Goal: Task Accomplishment & Management: Manage account settings

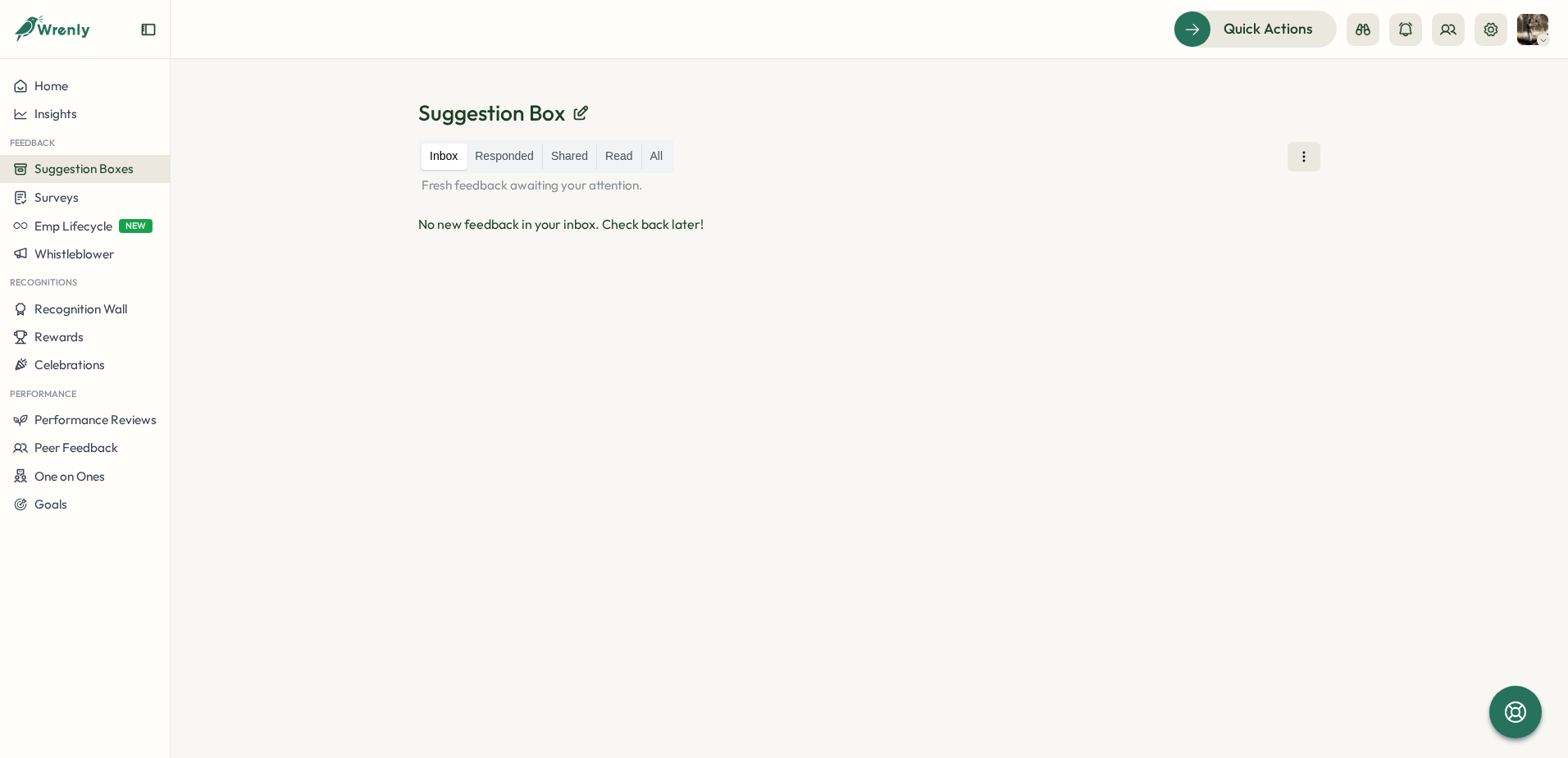
click at [1527, 30] on img at bounding box center [1533, 30] width 31 height 31
click at [1527, 89] on div "Edit Profile" at bounding box center [1506, 80] width 81 height 18
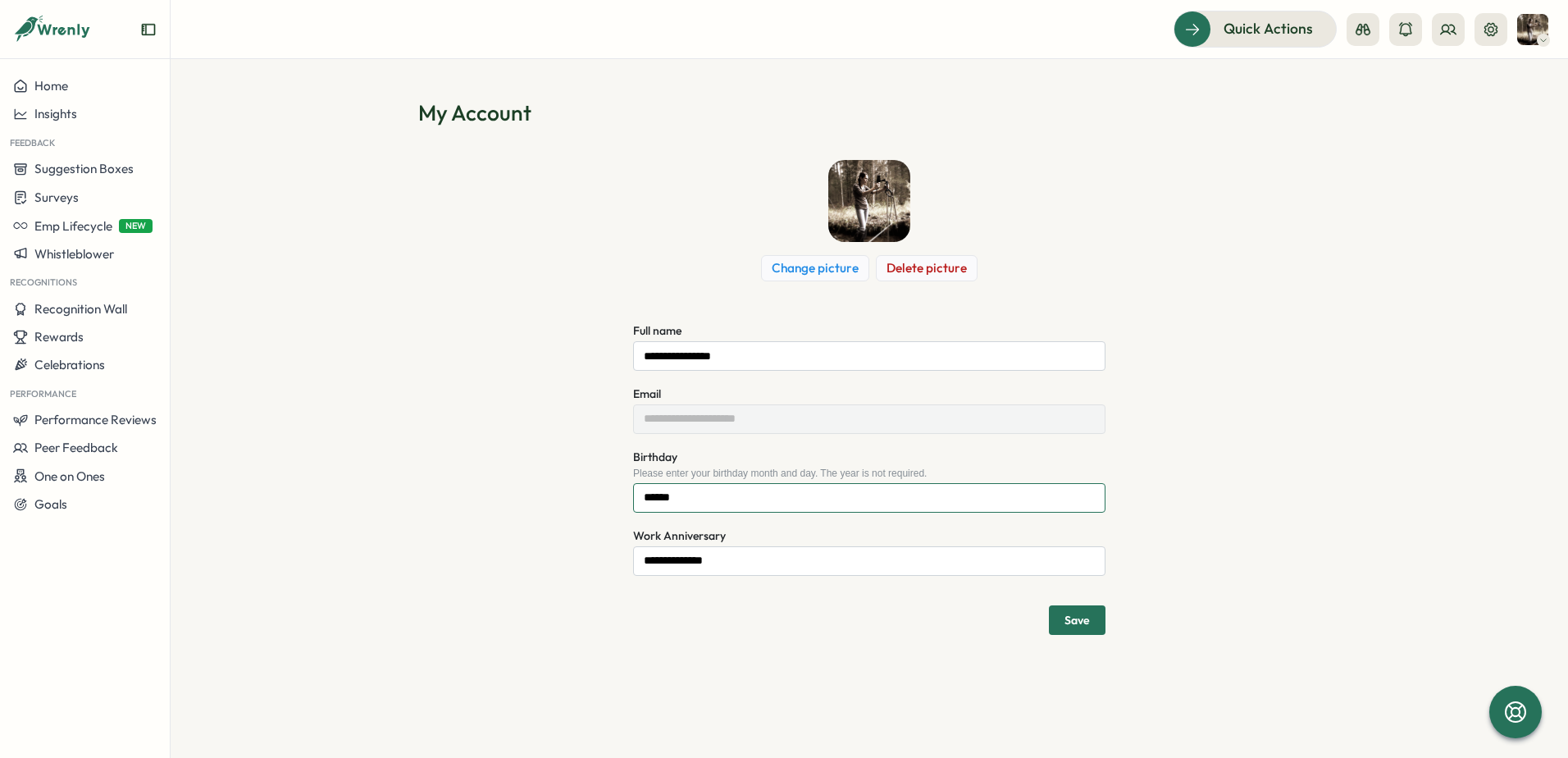
click at [638, 504] on input "******" at bounding box center [869, 497] width 473 height 30
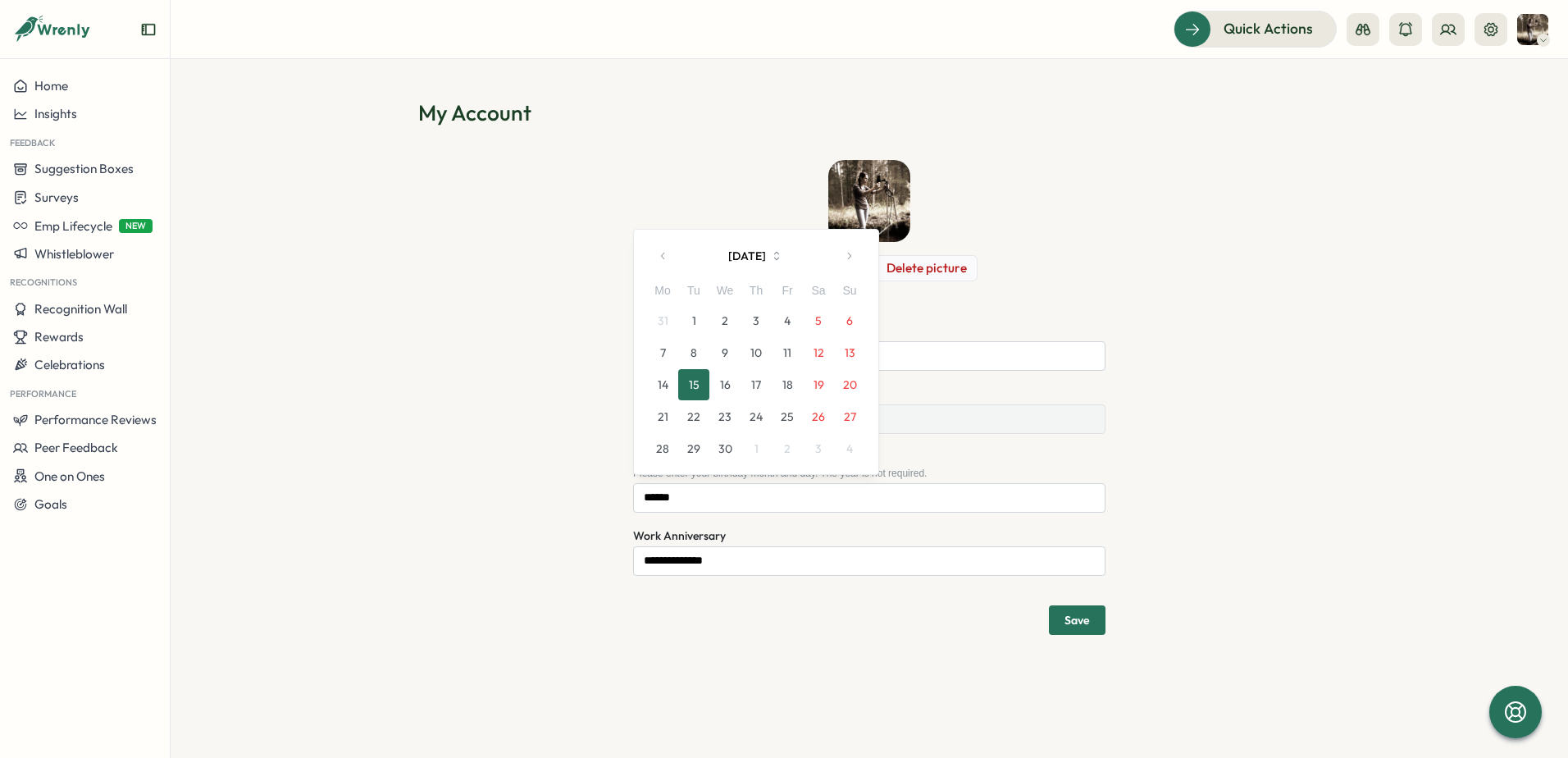
click at [781, 263] on icon "button" at bounding box center [776, 256] width 14 height 14
click at [850, 263] on button "button" at bounding box center [849, 256] width 33 height 33
click at [689, 326] on button "3" at bounding box center [694, 321] width 31 height 31
type input "******"
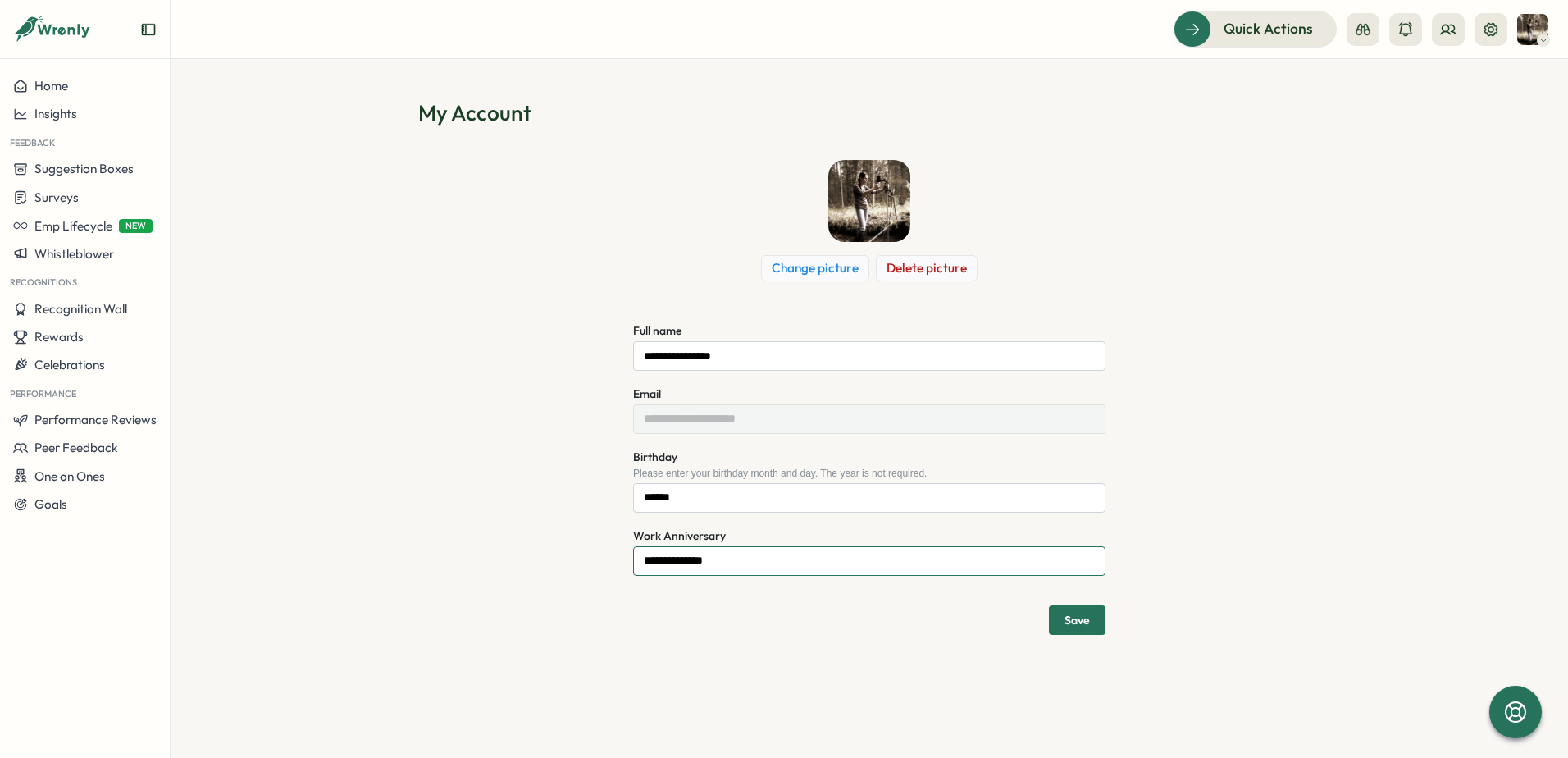
drag, startPoint x: 746, startPoint y: 564, endPoint x: 645, endPoint y: 565, distance: 101.0
click at [645, 565] on input "**********" at bounding box center [869, 560] width 473 height 30
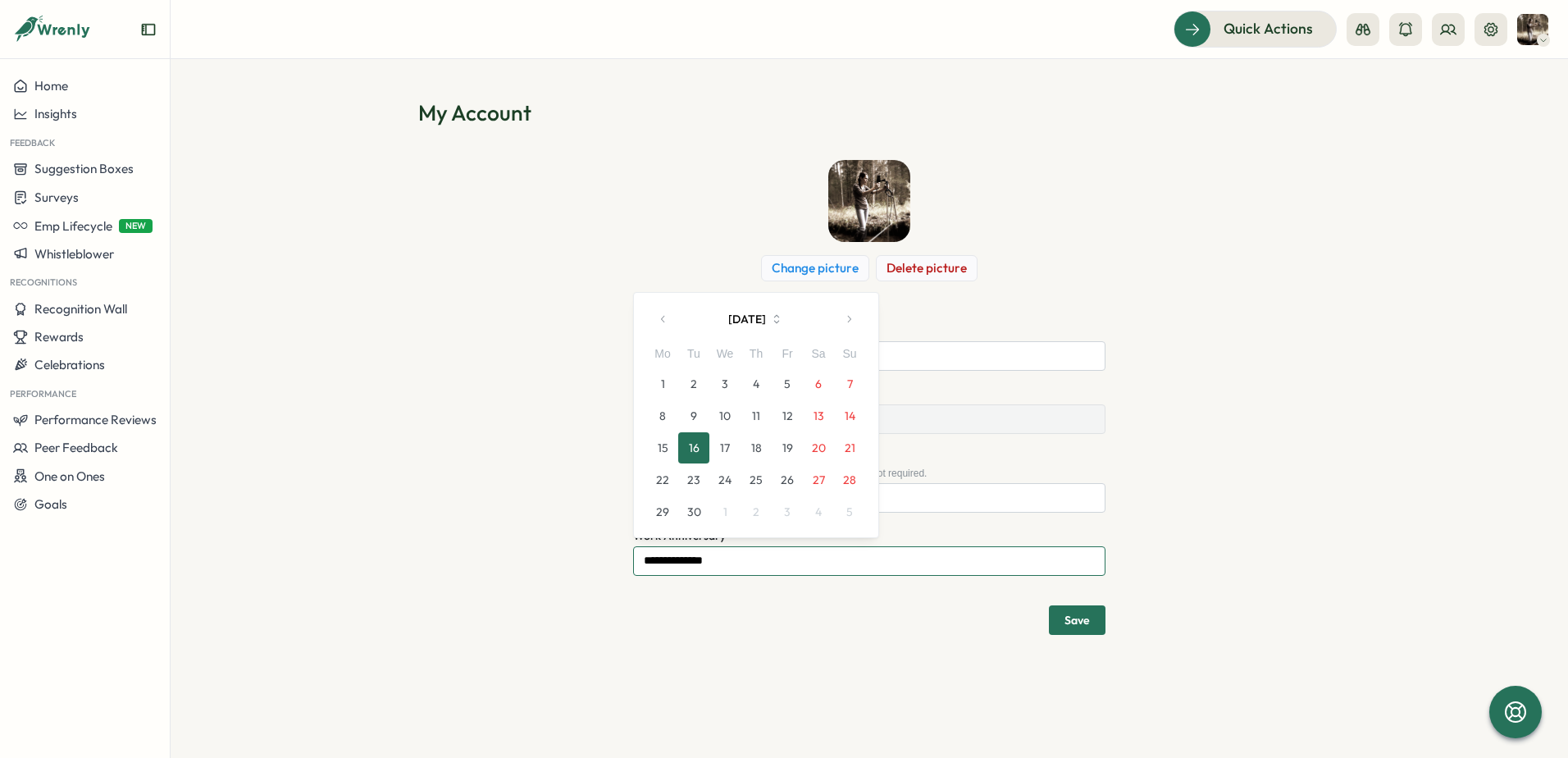
drag, startPoint x: 645, startPoint y: 565, endPoint x: 654, endPoint y: 562, distance: 9.5
click at [654, 562] on input "**********" at bounding box center [869, 560] width 473 height 30
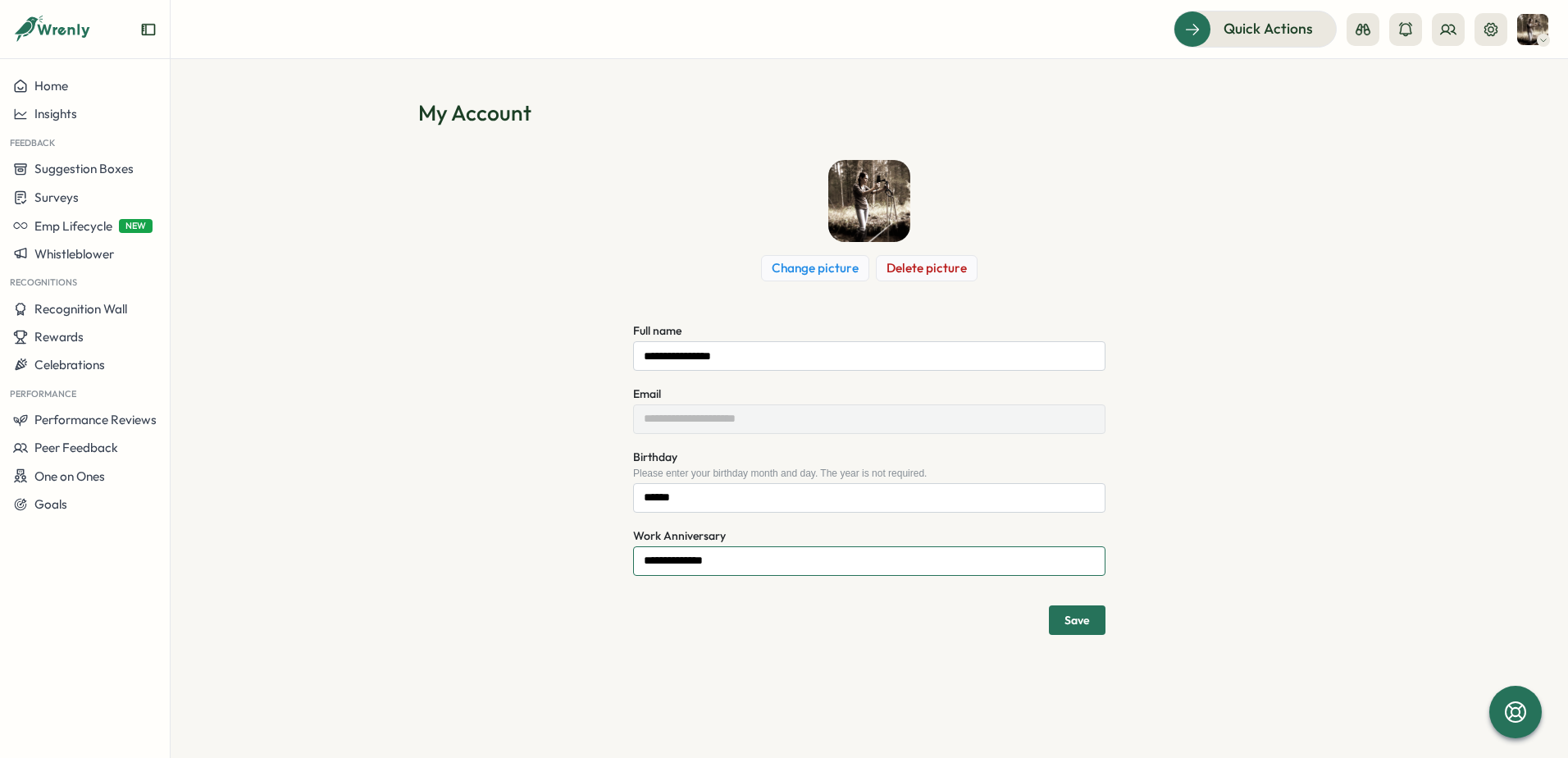
click at [656, 560] on input "**********" at bounding box center [869, 560] width 473 height 30
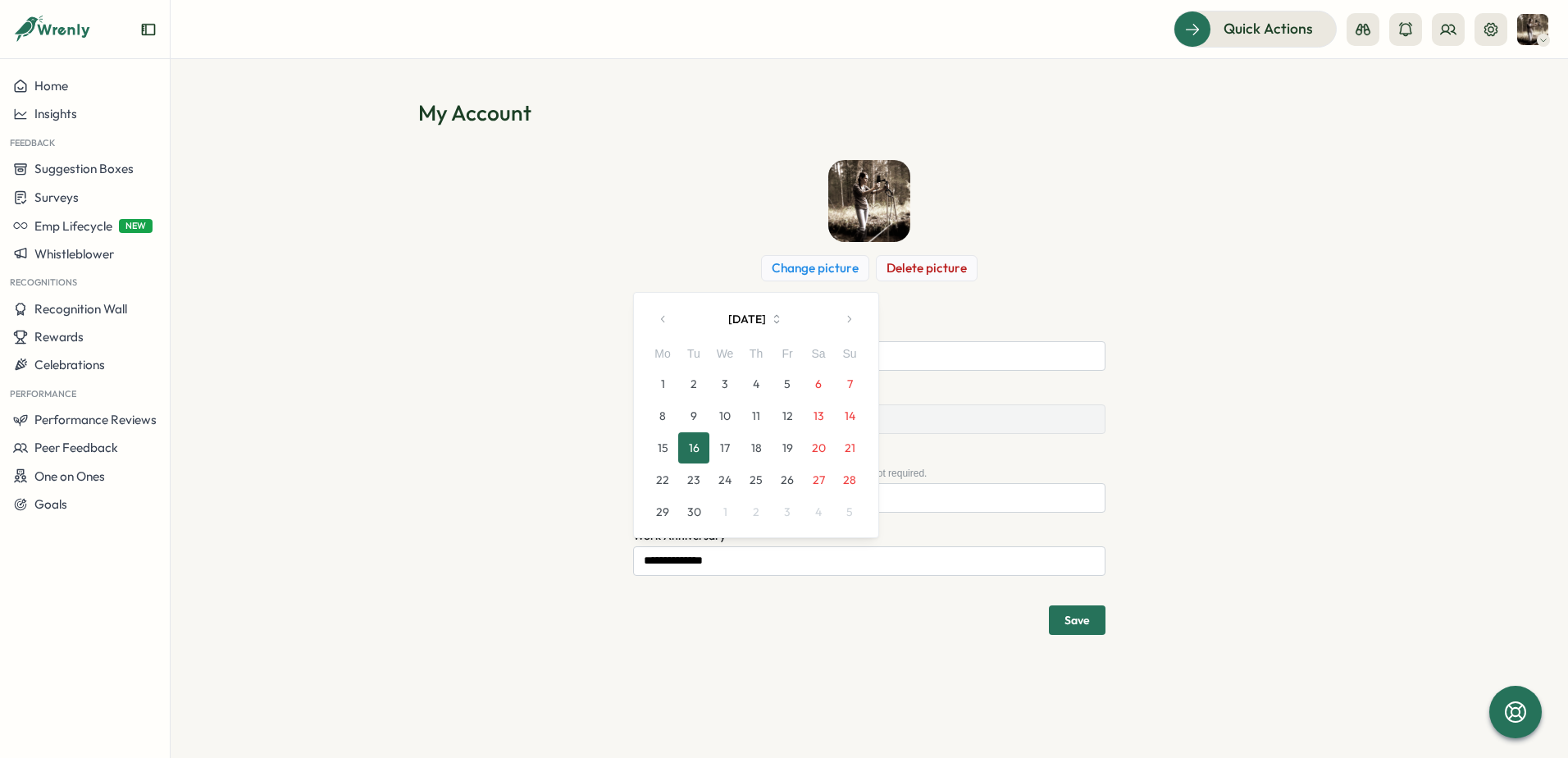
click at [748, 314] on button "[DATE]" at bounding box center [756, 319] width 153 height 33
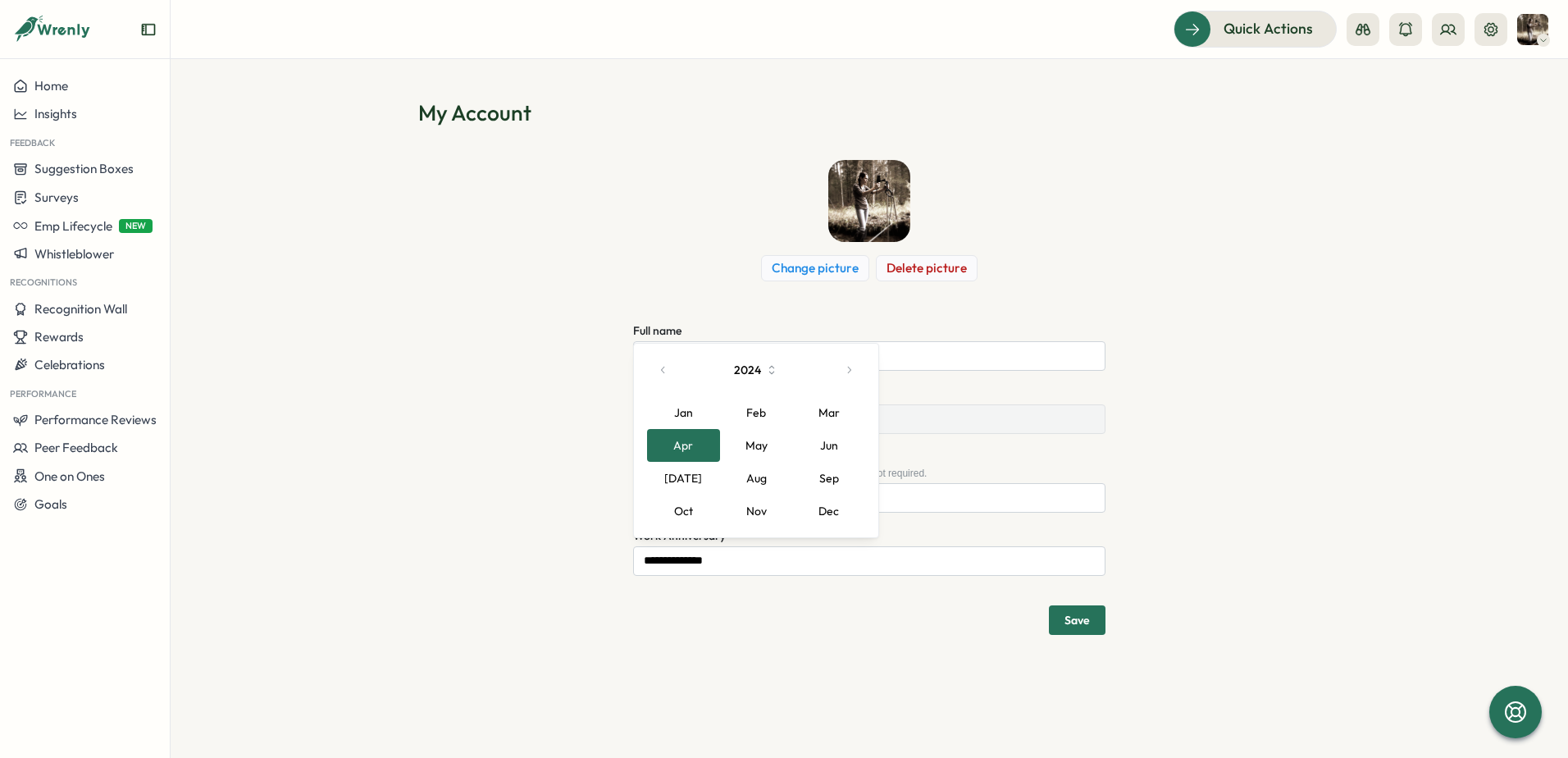
click at [830, 451] on button "Jun" at bounding box center [829, 445] width 73 height 33
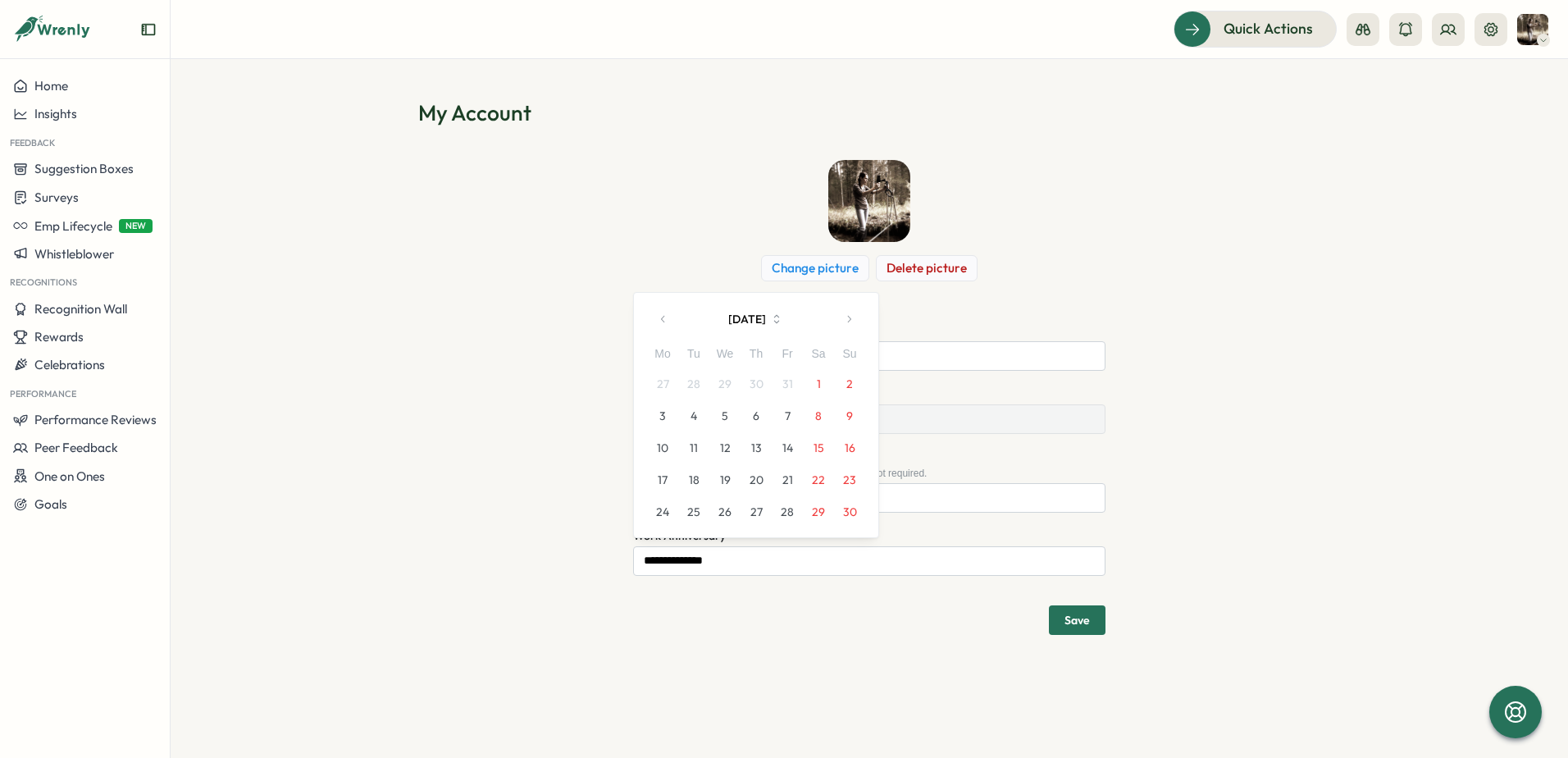
click at [667, 451] on button "10" at bounding box center [662, 447] width 31 height 31
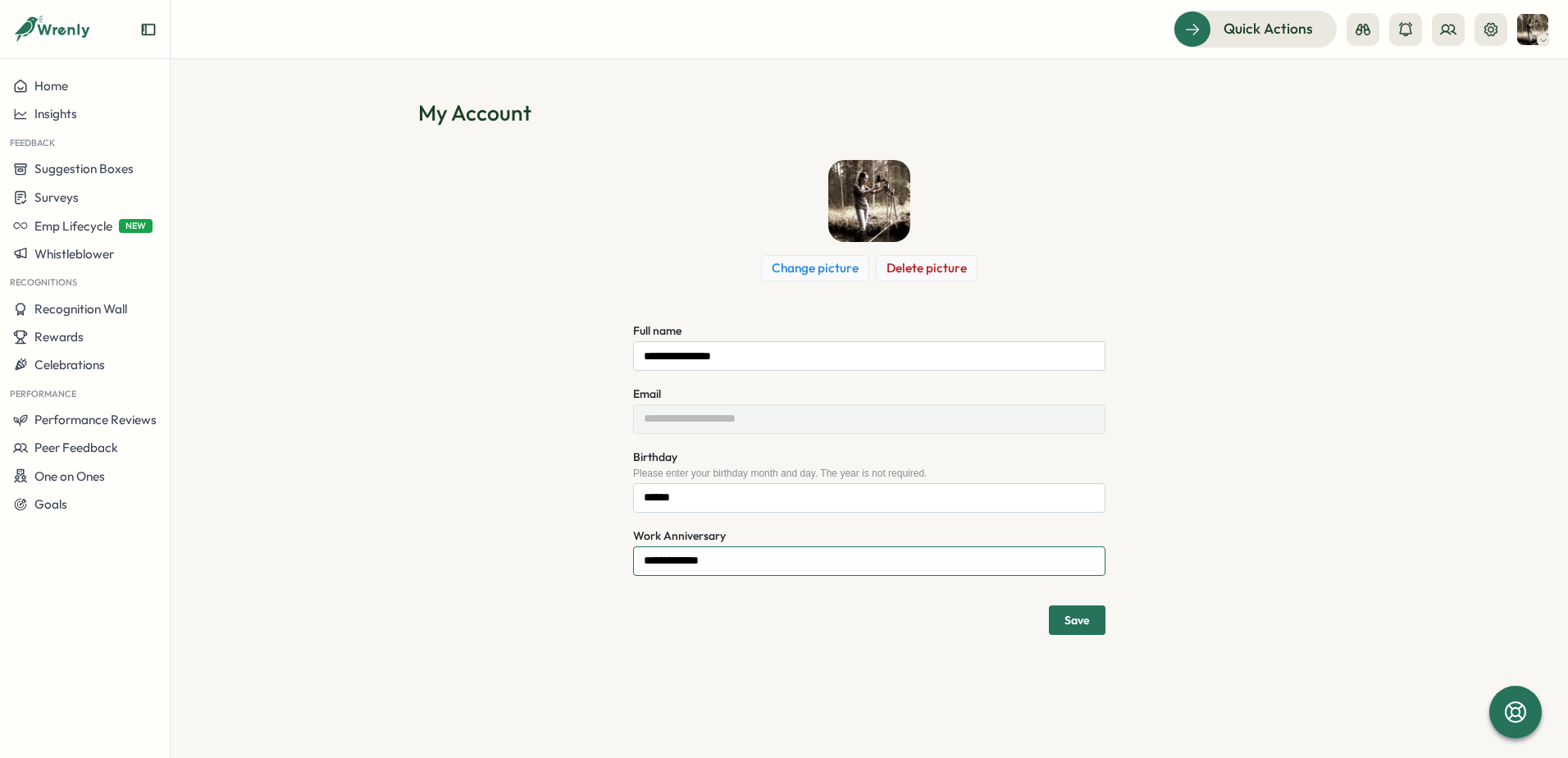
click at [702, 566] on input "**********" at bounding box center [869, 560] width 473 height 30
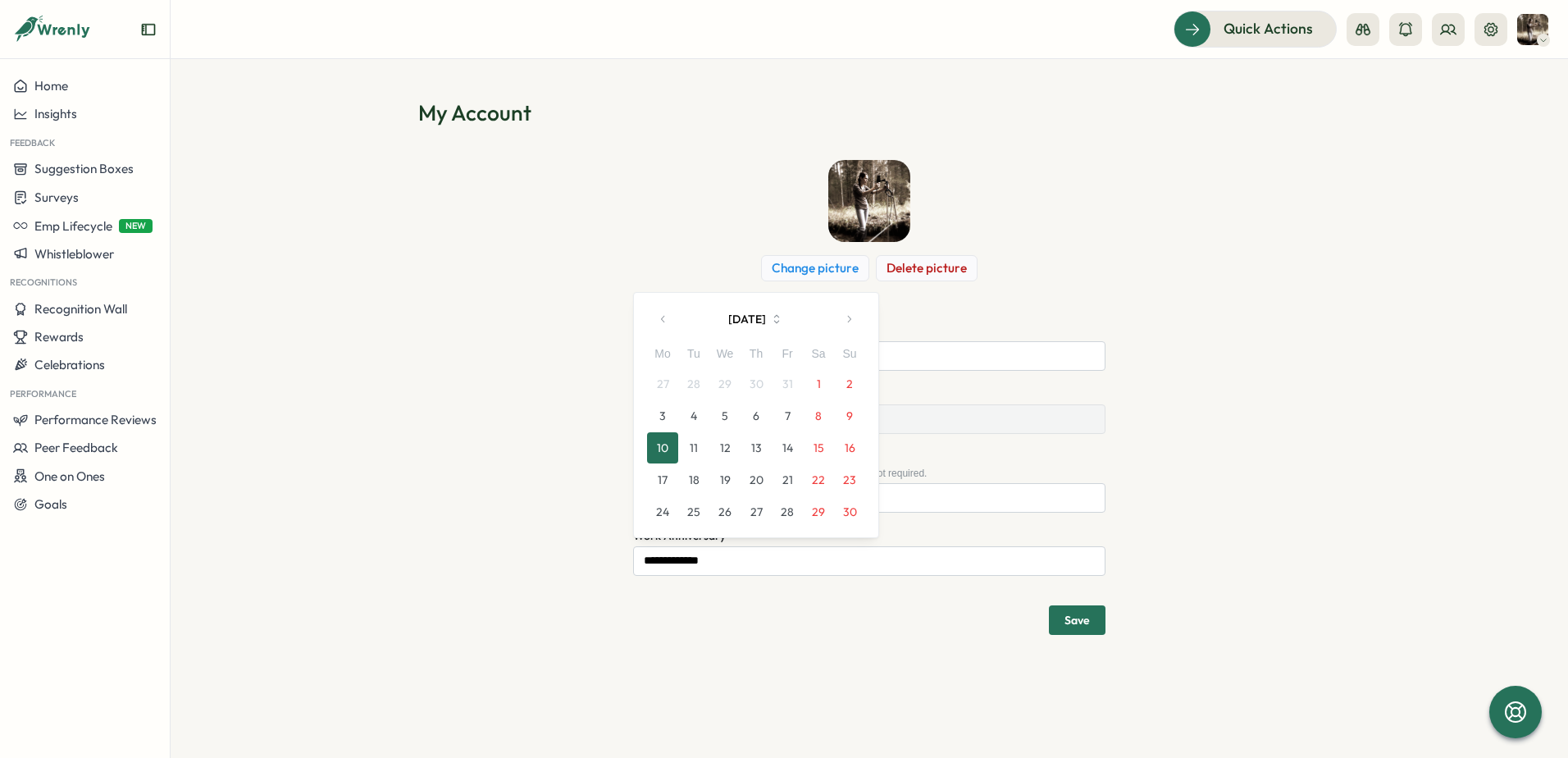
click at [773, 322] on button "[DATE]" at bounding box center [756, 319] width 153 height 33
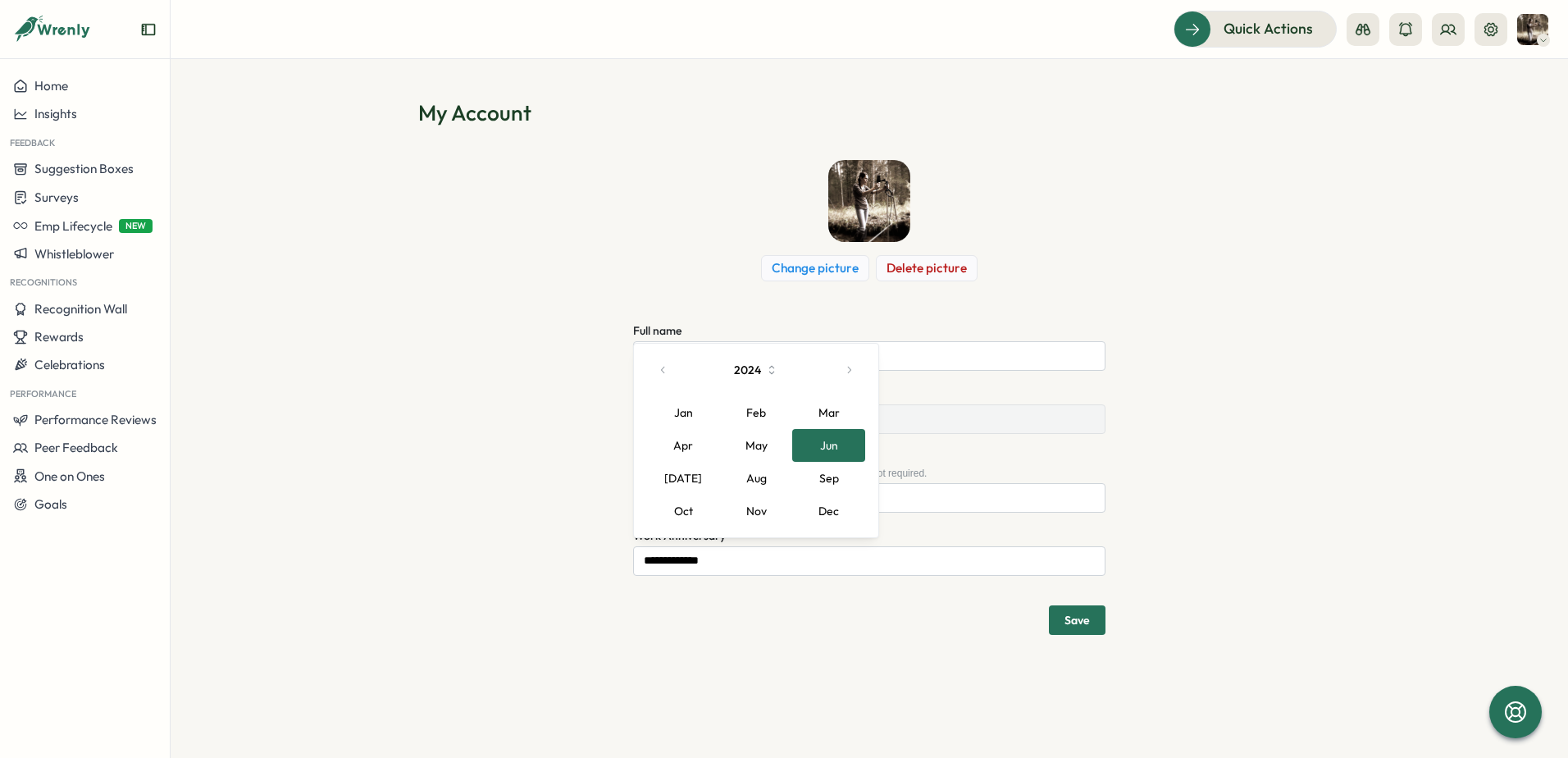
click at [776, 369] on icon "button" at bounding box center [771, 370] width 14 height 14
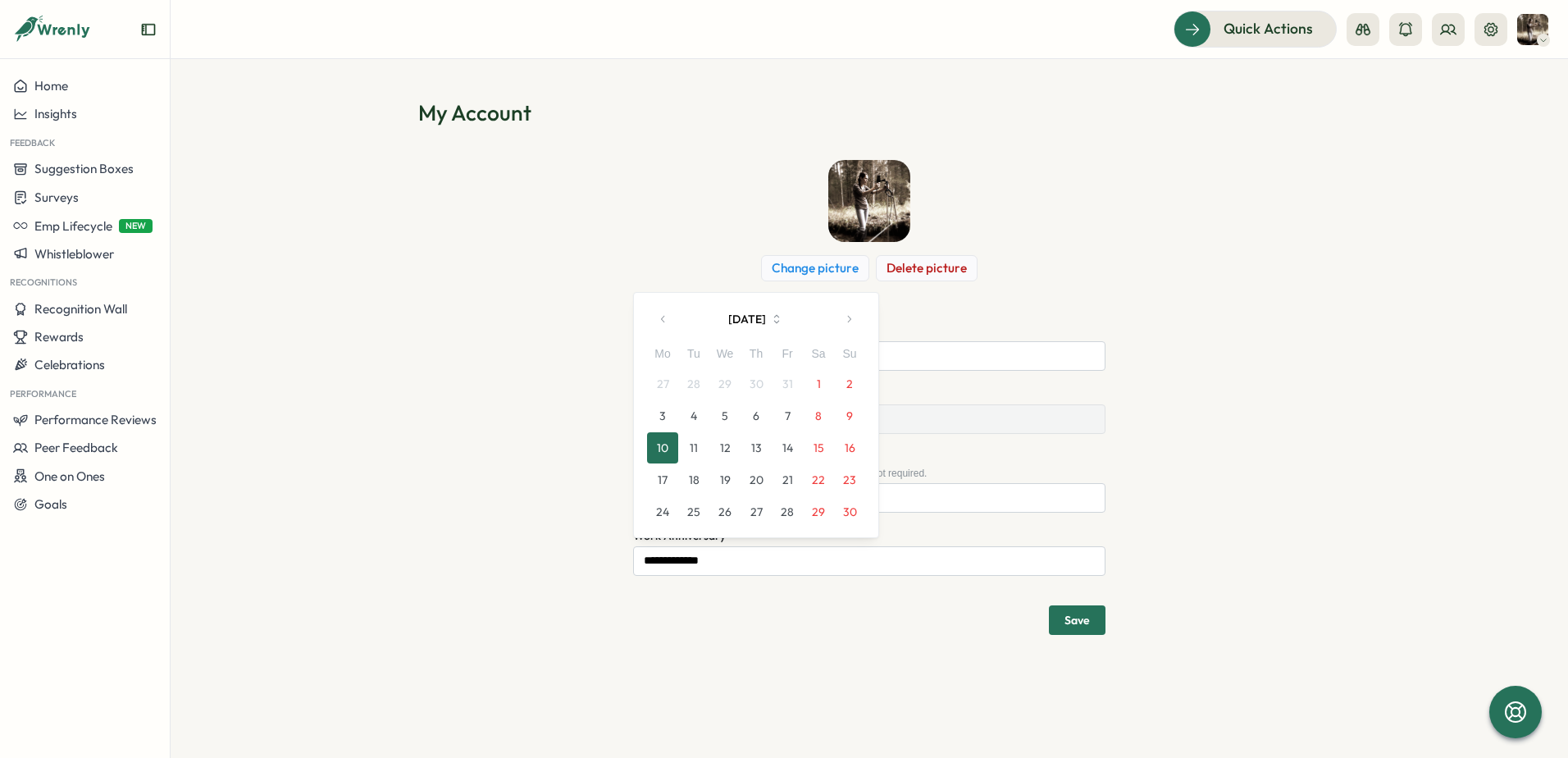
click at [774, 334] on button "[DATE]" at bounding box center [756, 319] width 153 height 33
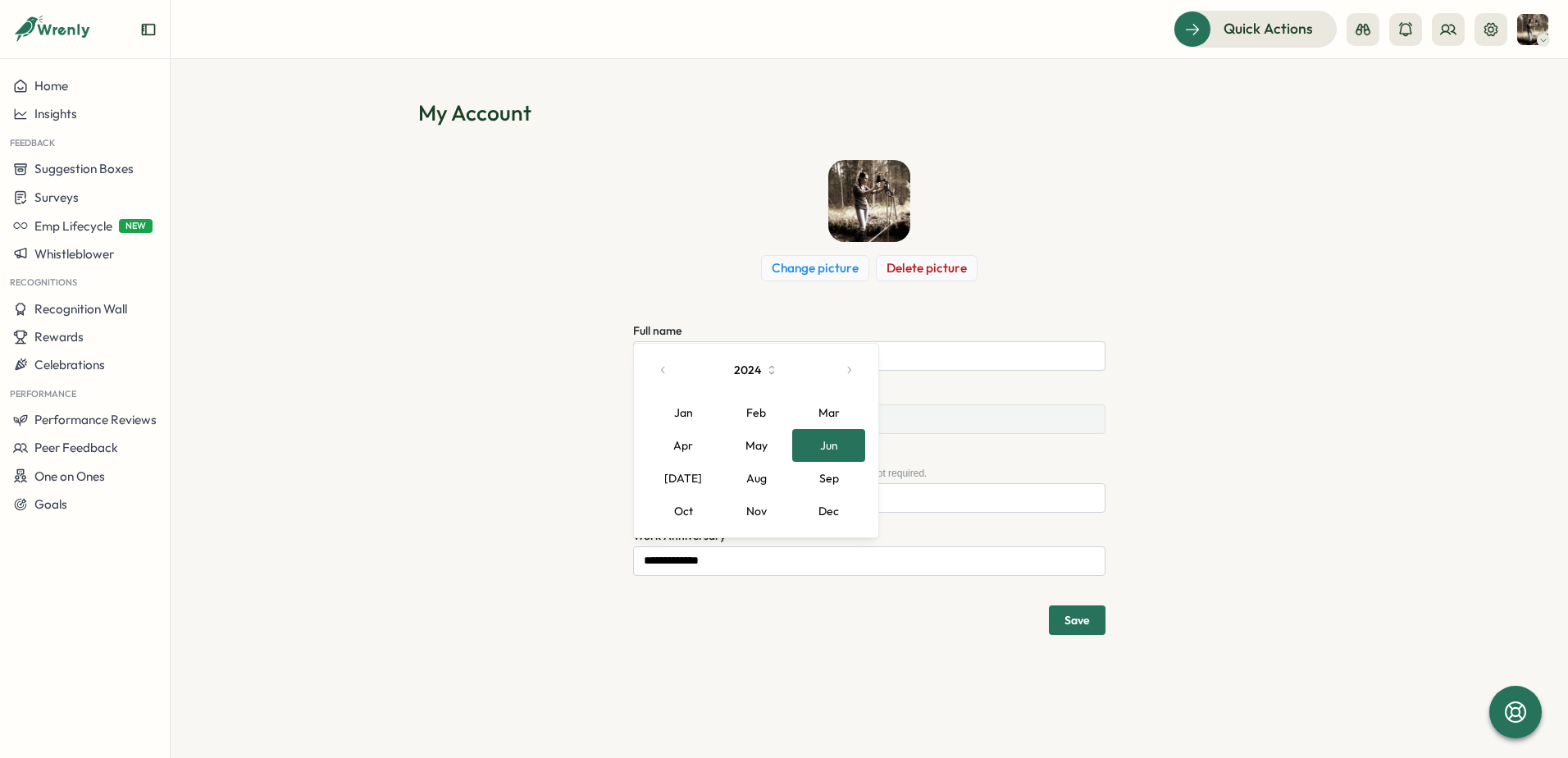
click at [770, 366] on icon "button" at bounding box center [771, 370] width 14 height 14
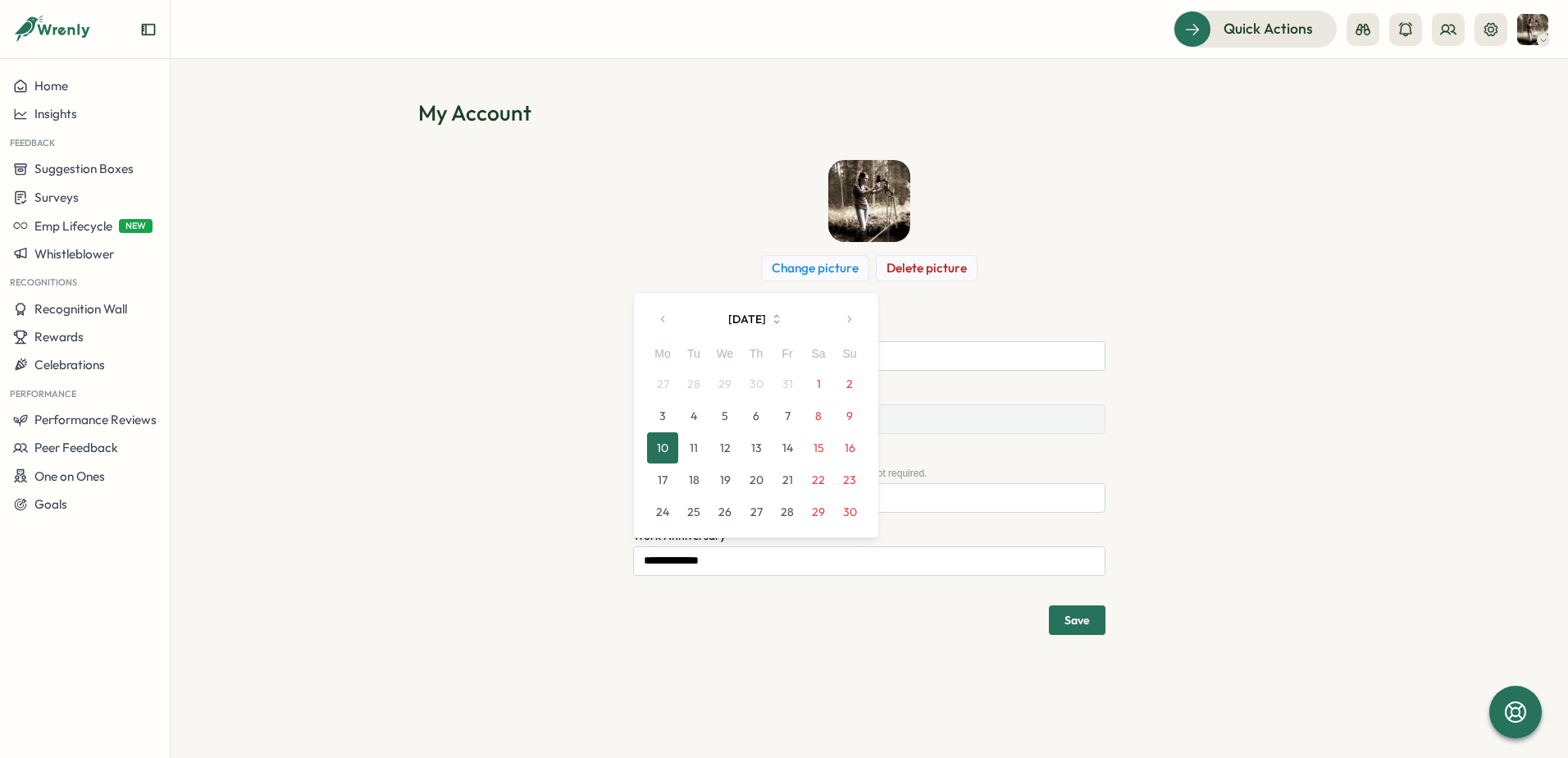
click at [784, 326] on icon "button" at bounding box center [776, 318] width 14 height 14
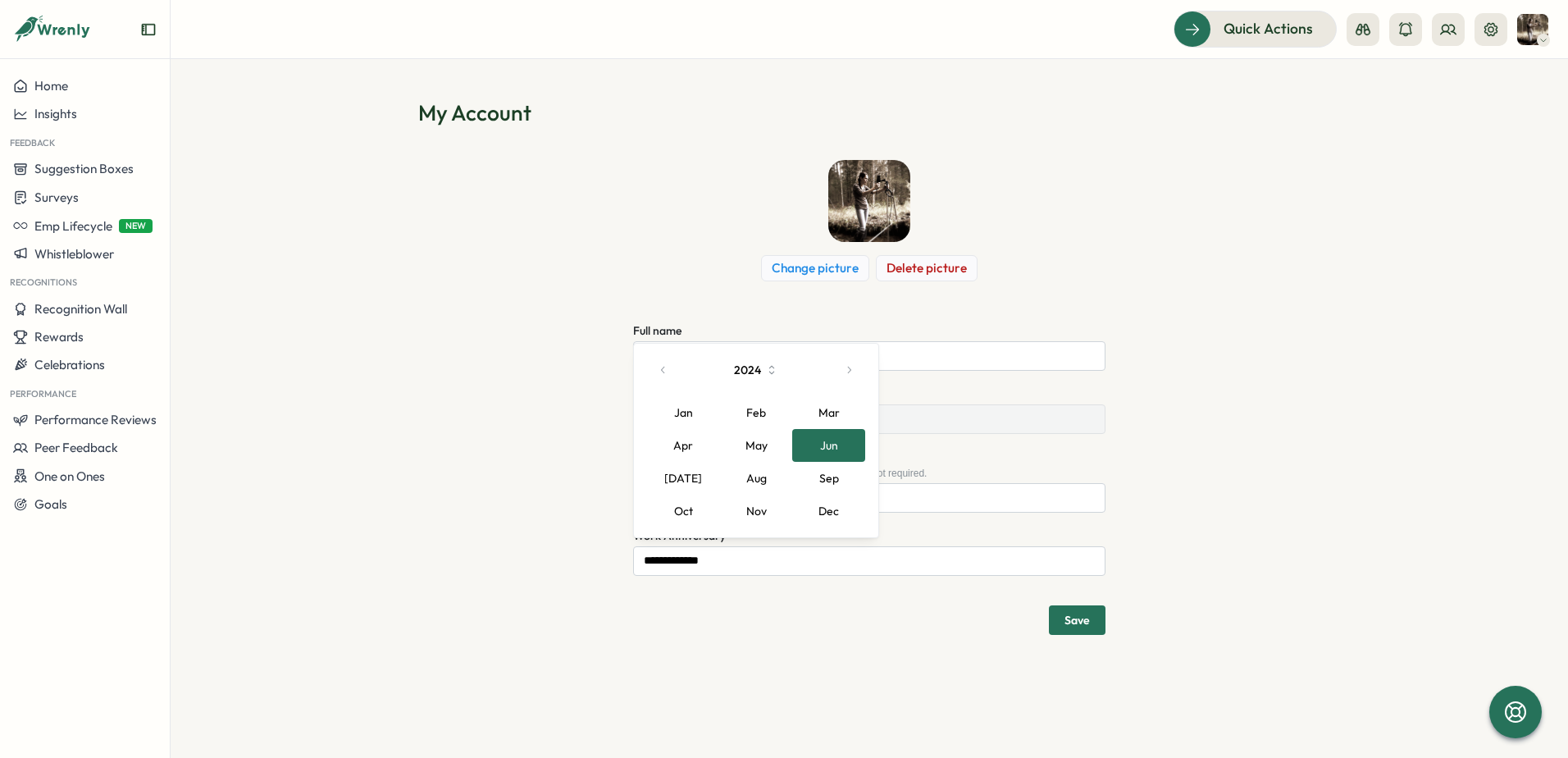
click at [667, 376] on button "button" at bounding box center [663, 370] width 33 height 33
click at [775, 370] on icon "button" at bounding box center [771, 370] width 14 height 14
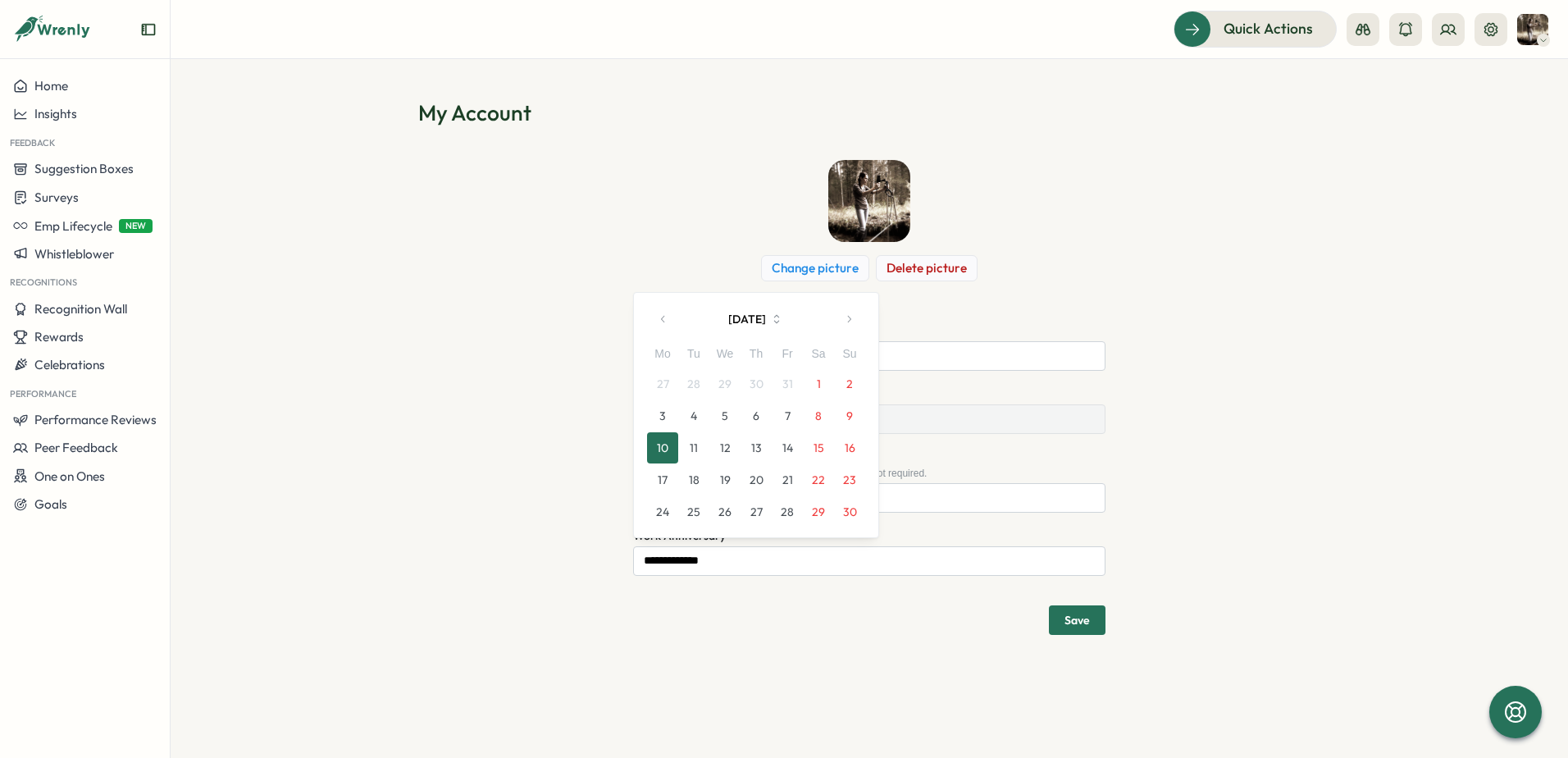
click at [765, 317] on button "[DATE]" at bounding box center [756, 319] width 153 height 33
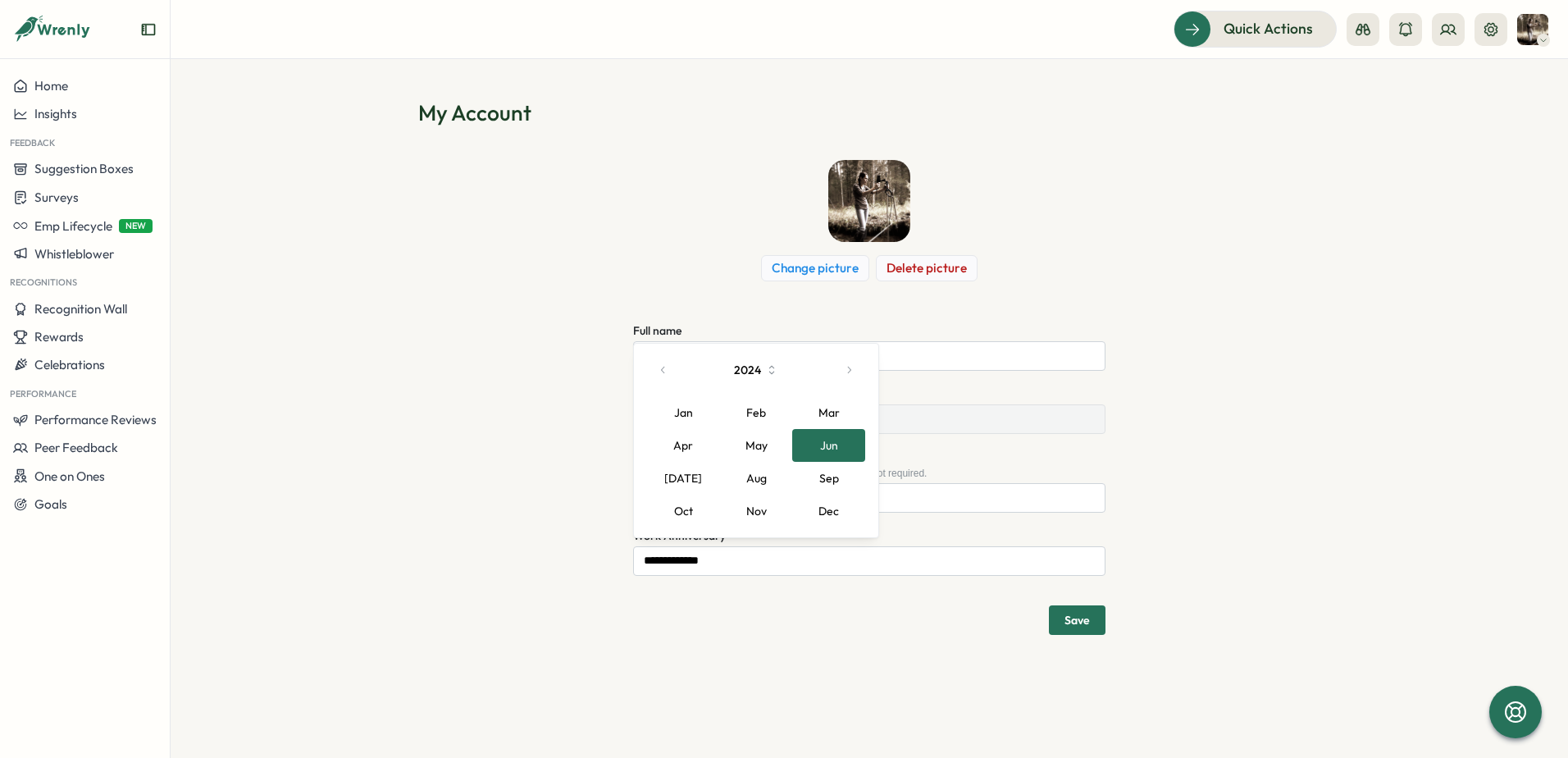
click at [749, 361] on button "2024" at bounding box center [756, 370] width 153 height 33
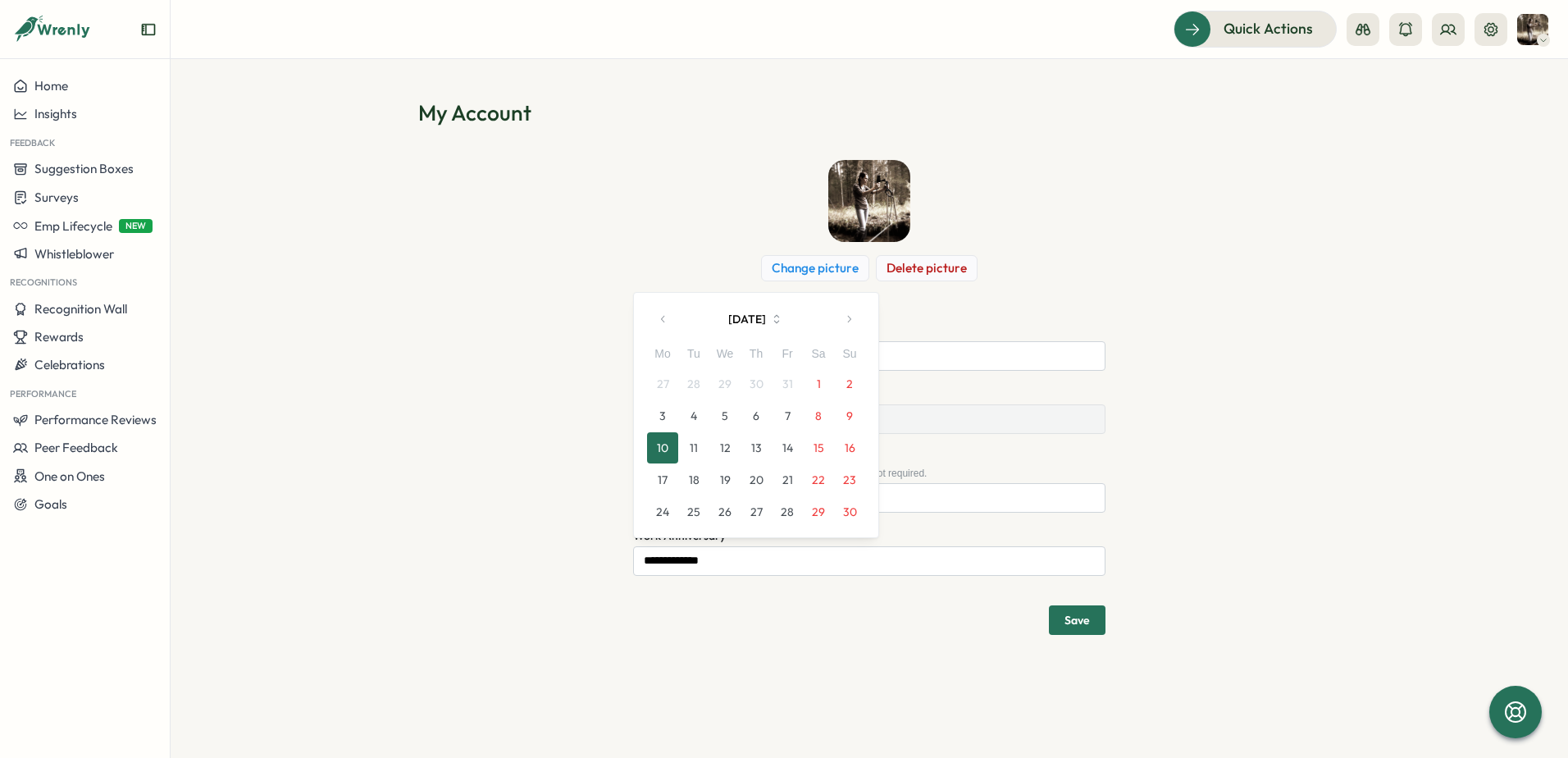
click at [749, 361] on div "Th" at bounding box center [756, 354] width 31 height 18
click at [746, 328] on button "[DATE]" at bounding box center [756, 319] width 153 height 33
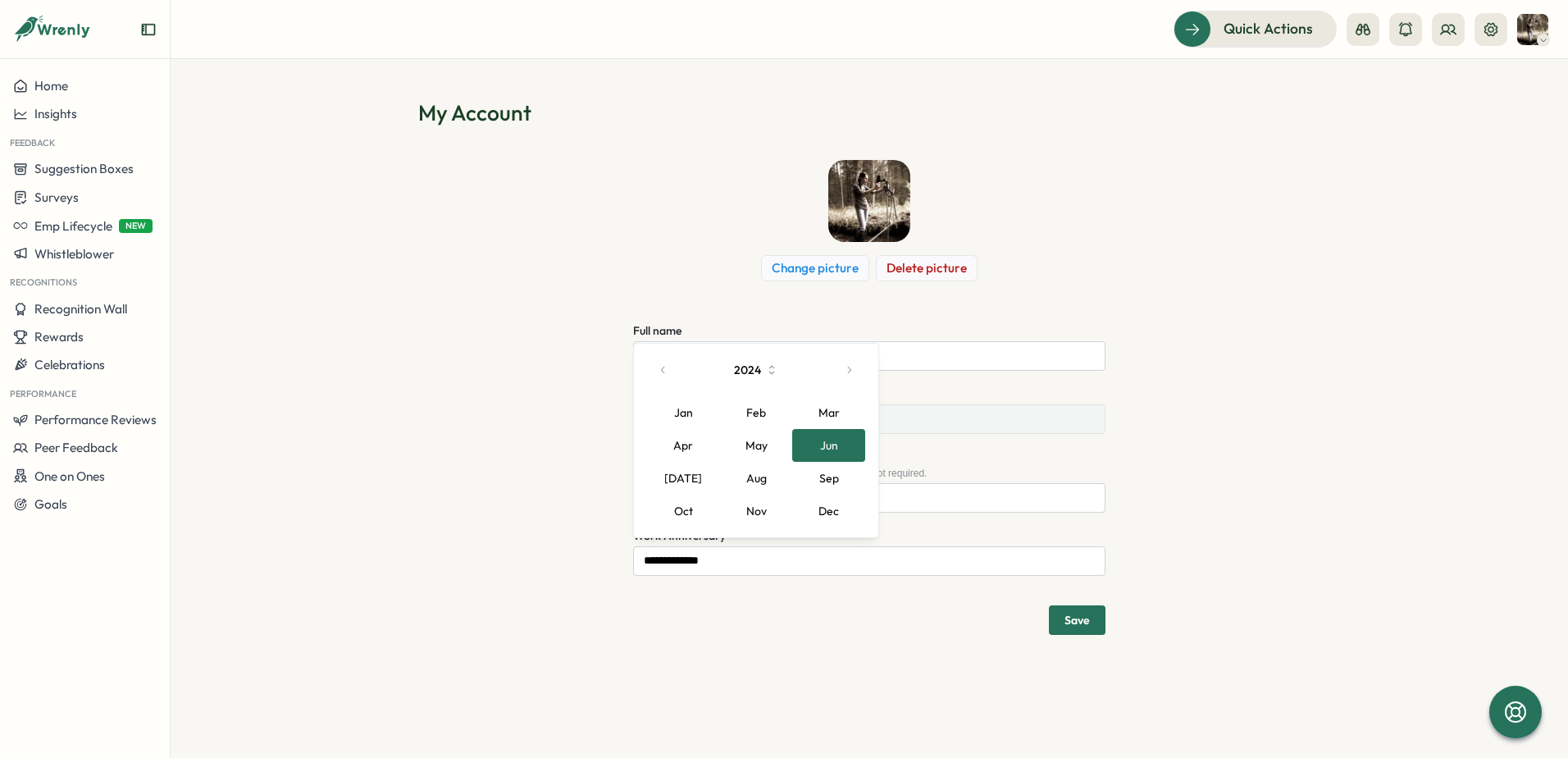
click at [657, 373] on button "button" at bounding box center [663, 370] width 33 height 33
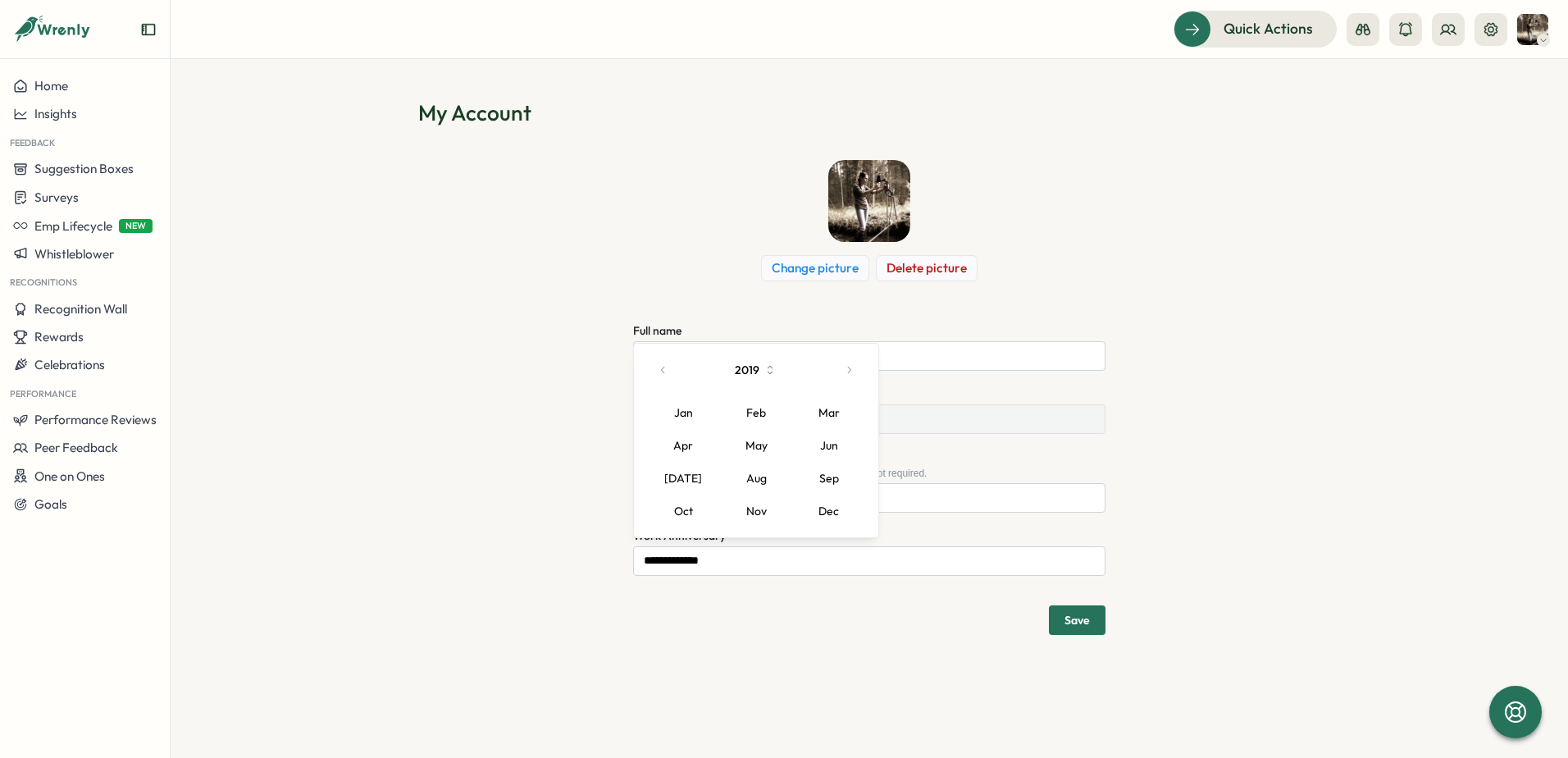
click at [657, 371] on button "button" at bounding box center [663, 370] width 33 height 33
click at [657, 372] on button "button" at bounding box center [663, 370] width 33 height 33
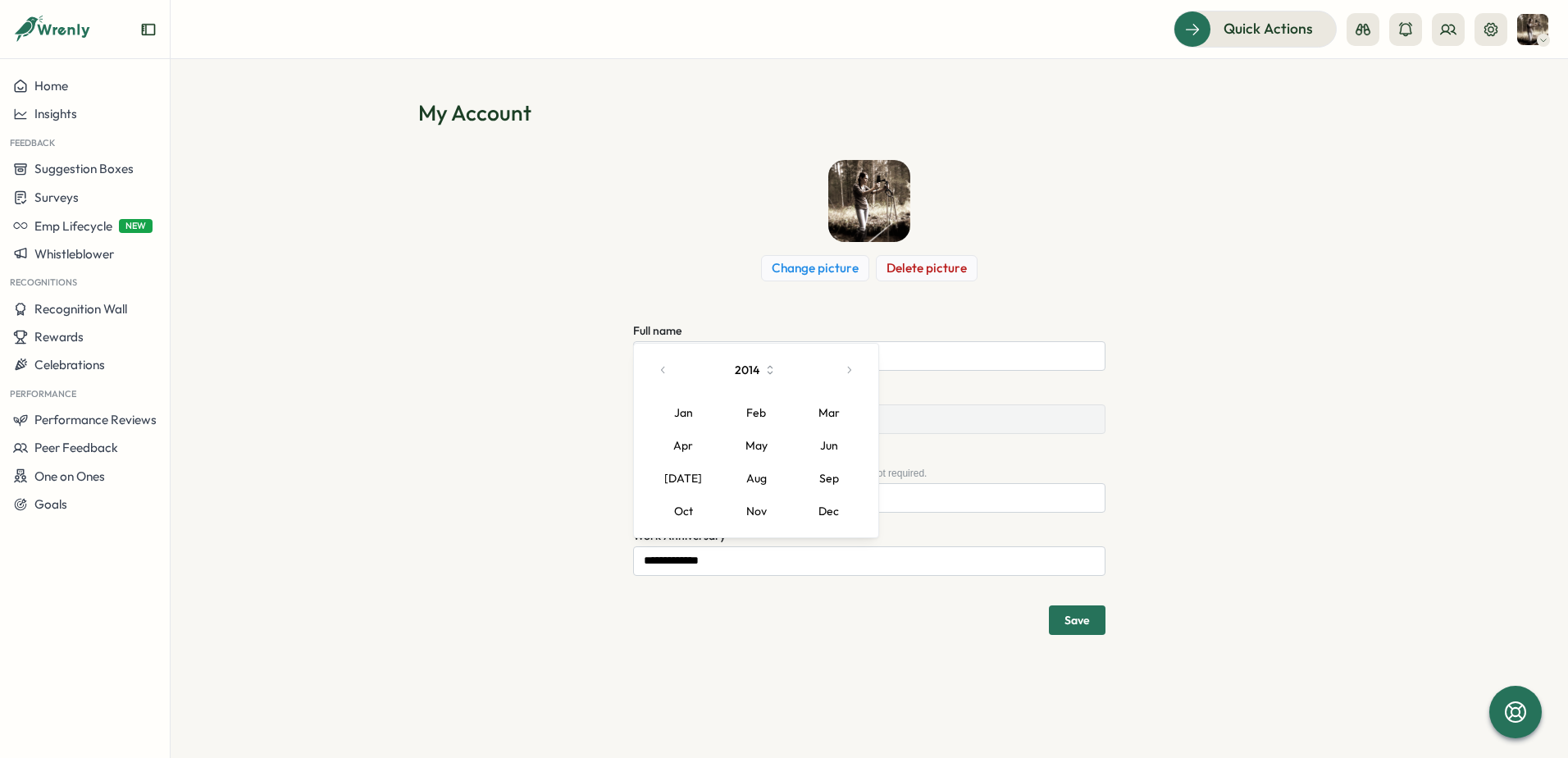
click at [657, 372] on button "button" at bounding box center [663, 370] width 33 height 33
click at [658, 372] on button "button" at bounding box center [663, 370] width 33 height 33
click at [658, 372] on icon "button" at bounding box center [664, 371] width 12 height 12
click at [657, 373] on button "button" at bounding box center [663, 370] width 33 height 33
click at [831, 441] on button "Jun" at bounding box center [829, 445] width 73 height 33
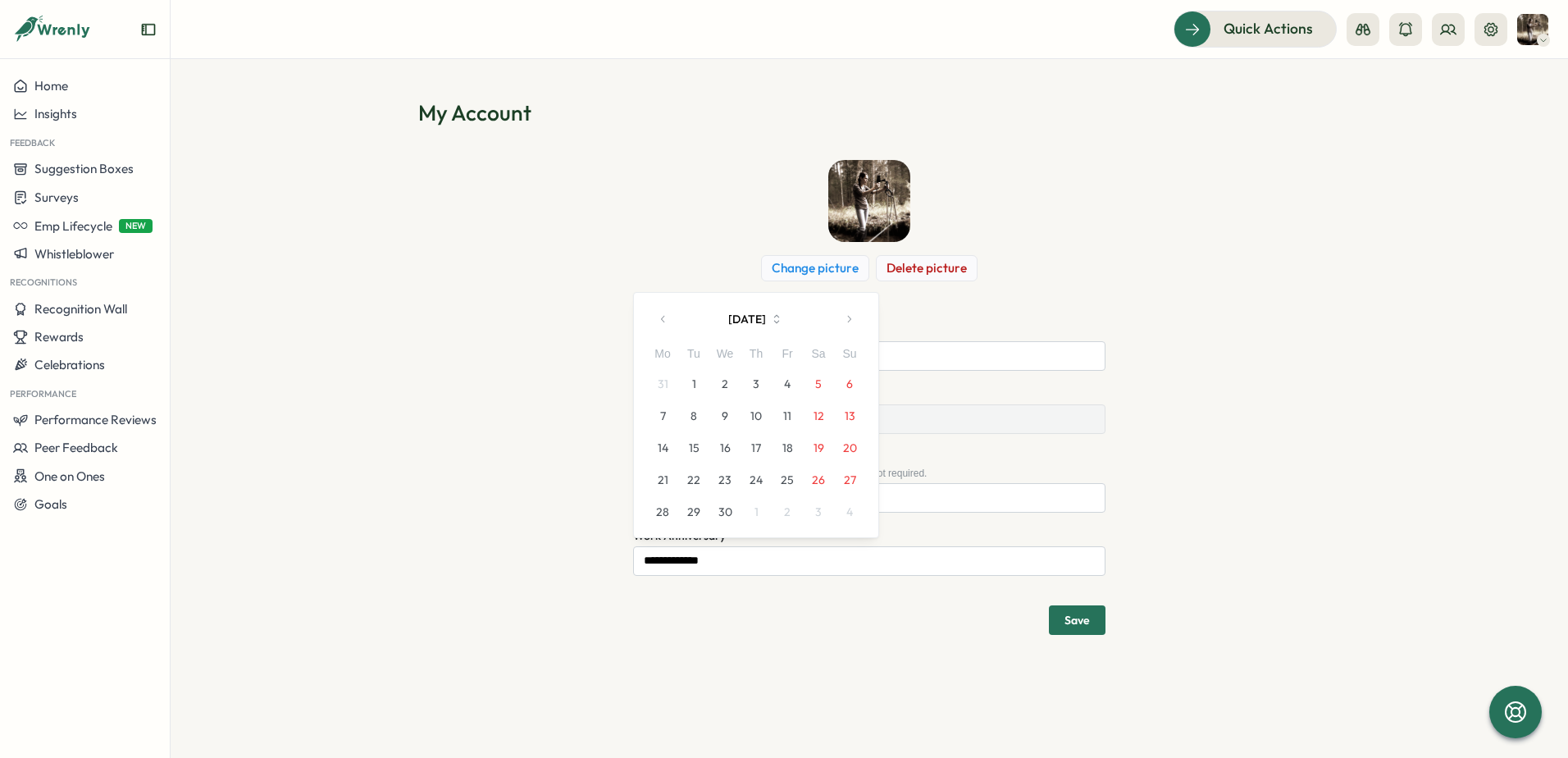
click at [760, 416] on button "10" at bounding box center [756, 415] width 31 height 31
type input "**********"
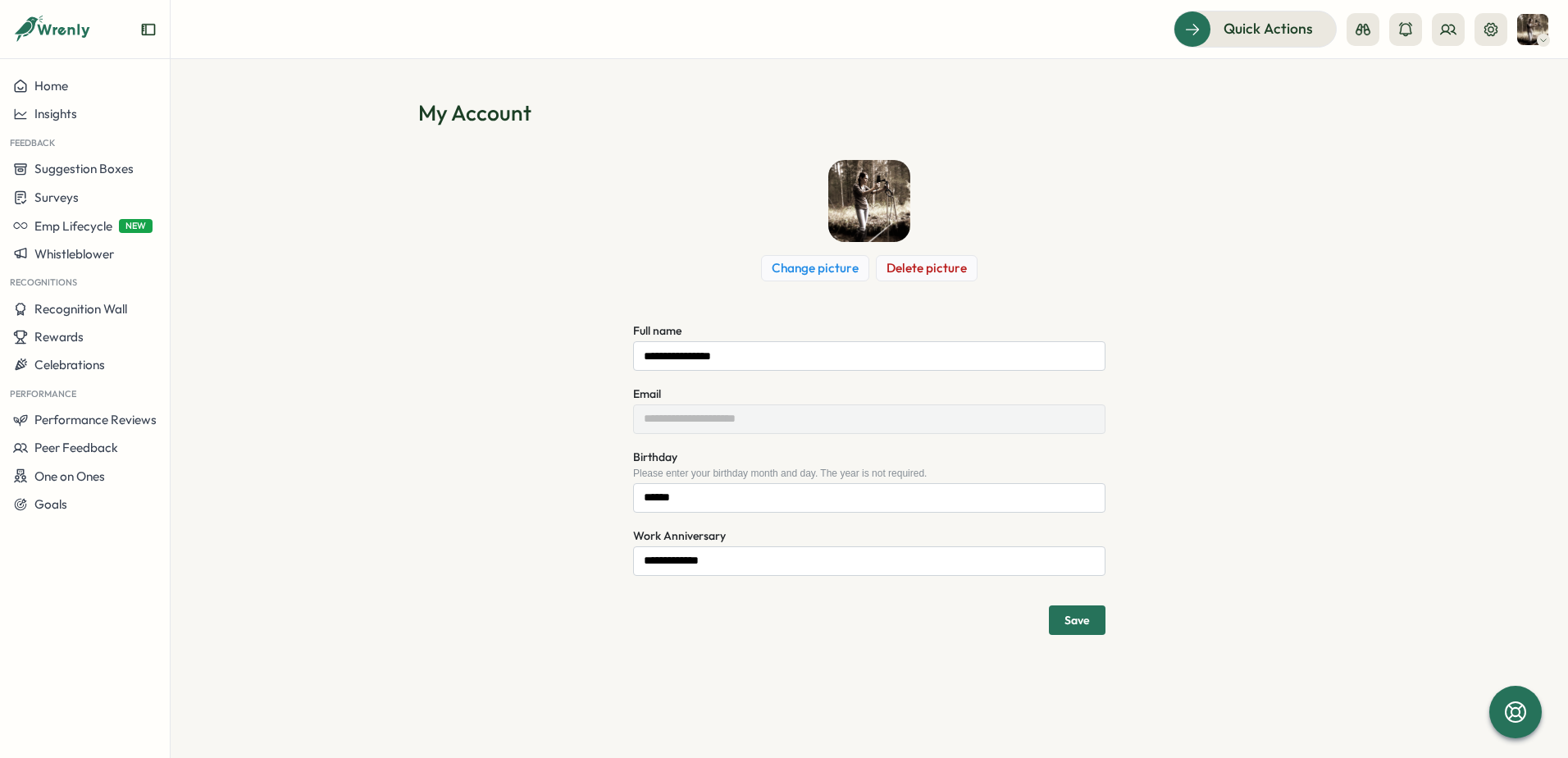
click at [1068, 629] on span "Save" at bounding box center [1078, 620] width 25 height 28
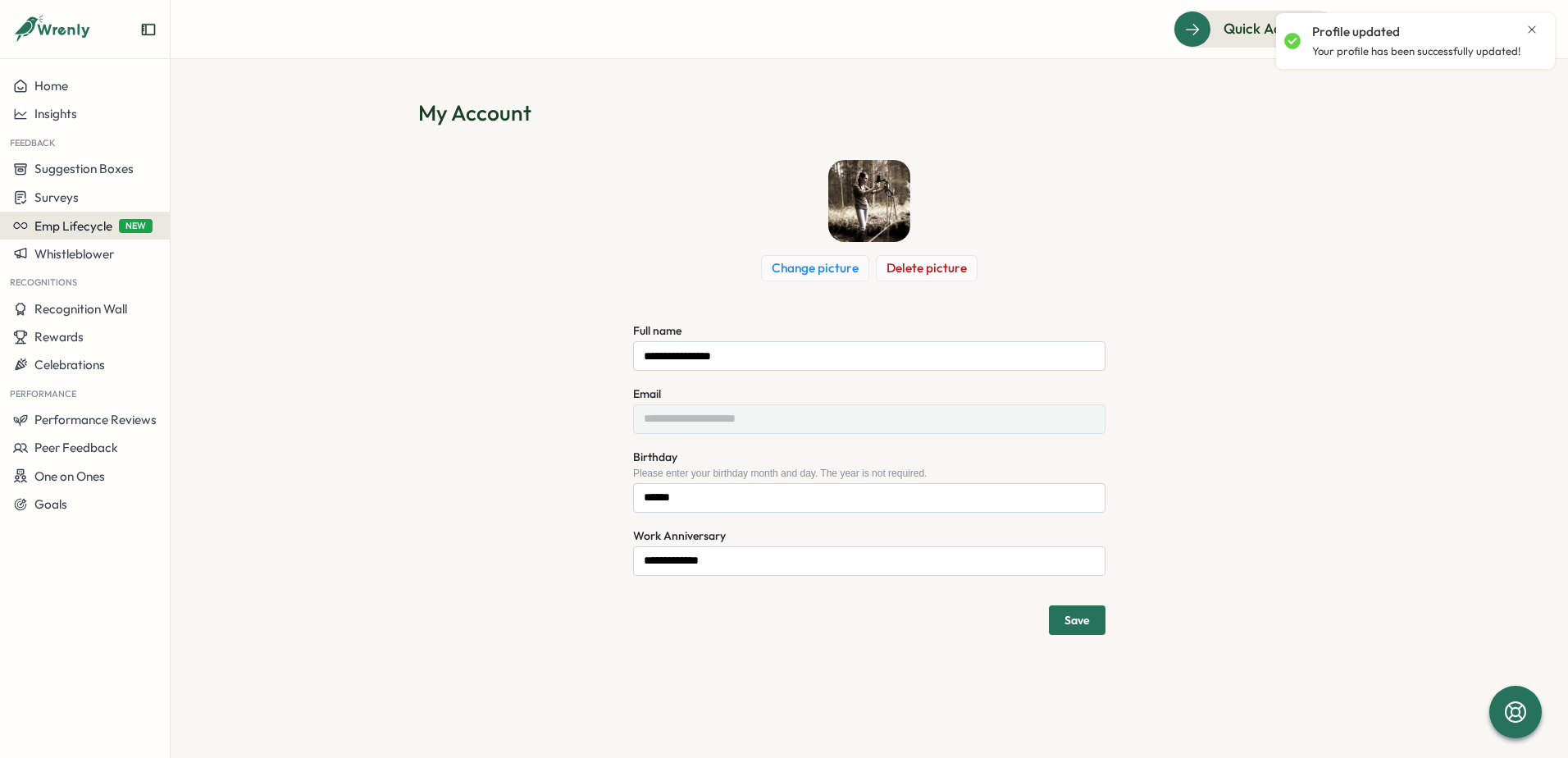
click at [53, 230] on span "Emp Lifecycle" at bounding box center [73, 226] width 78 height 15
click at [105, 222] on span "Emp Lifecycle" at bounding box center [73, 226] width 78 height 15
click at [77, 238] on button "Emp Lifecycle NEW" at bounding box center [84, 225] width 170 height 28
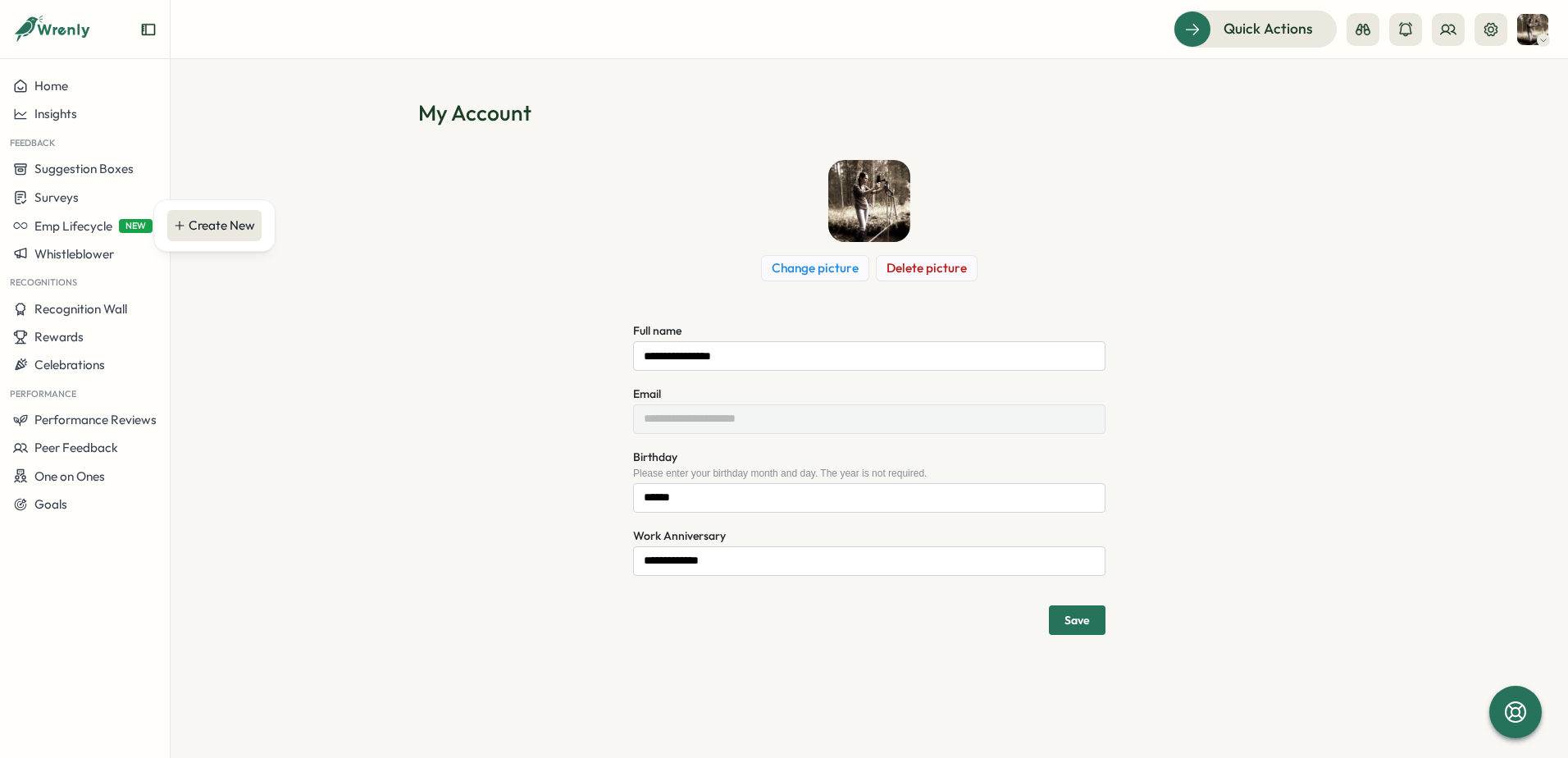
click at [200, 232] on div "Create New" at bounding box center [222, 225] width 67 height 18
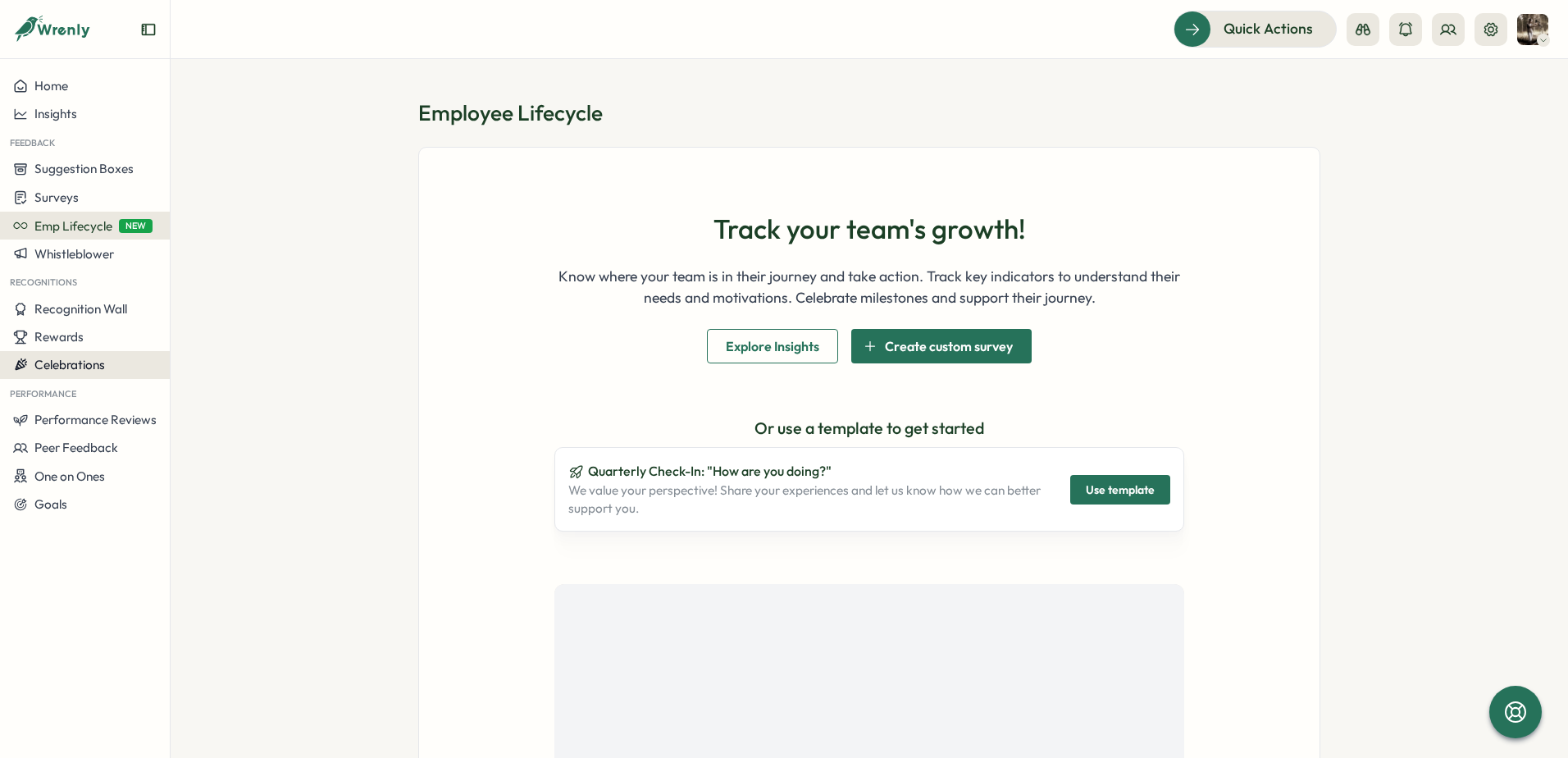
click at [47, 373] on button "Celebrations" at bounding box center [84, 365] width 170 height 28
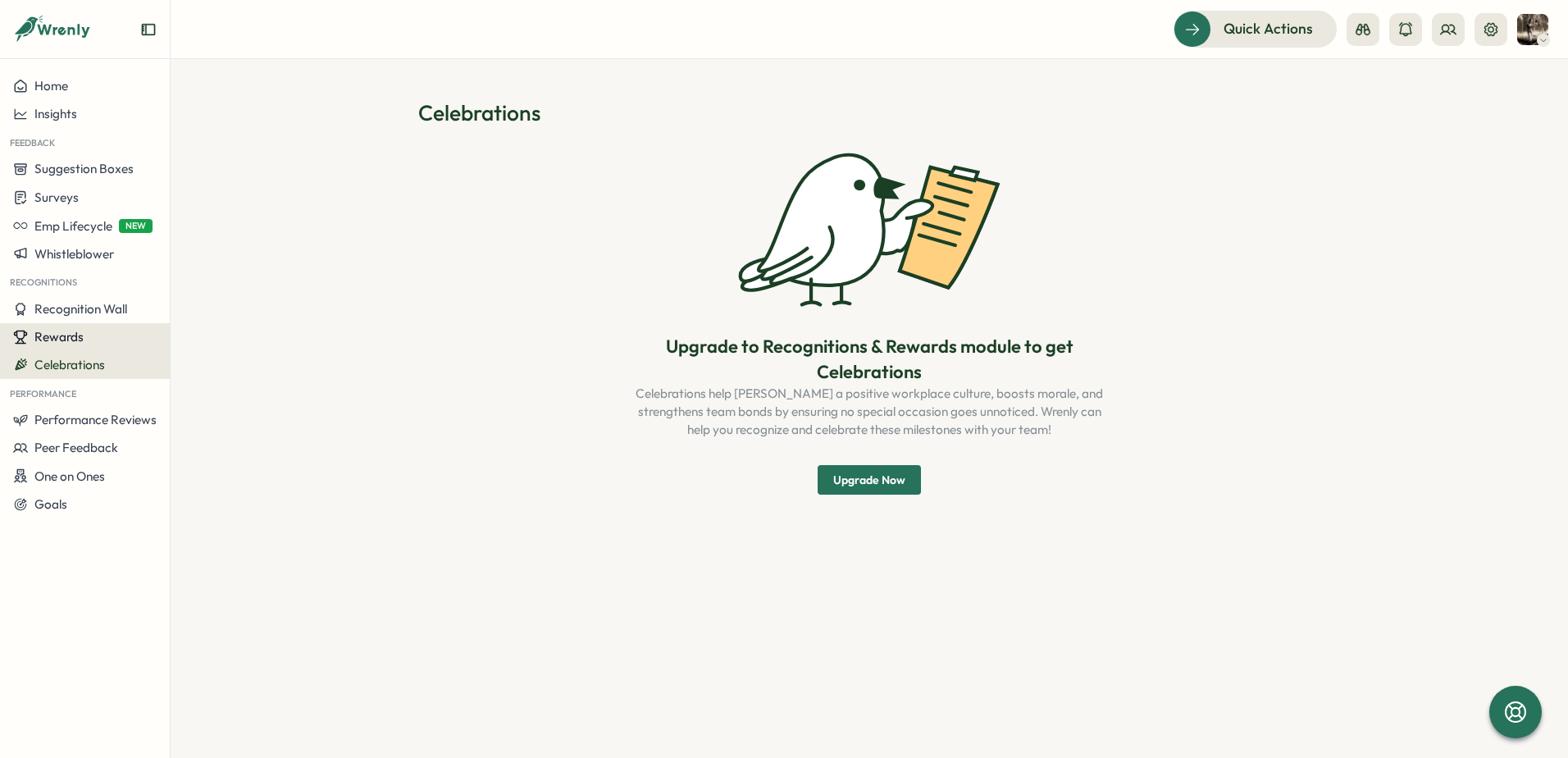
click at [42, 338] on span "Rewards" at bounding box center [59, 337] width 49 height 15
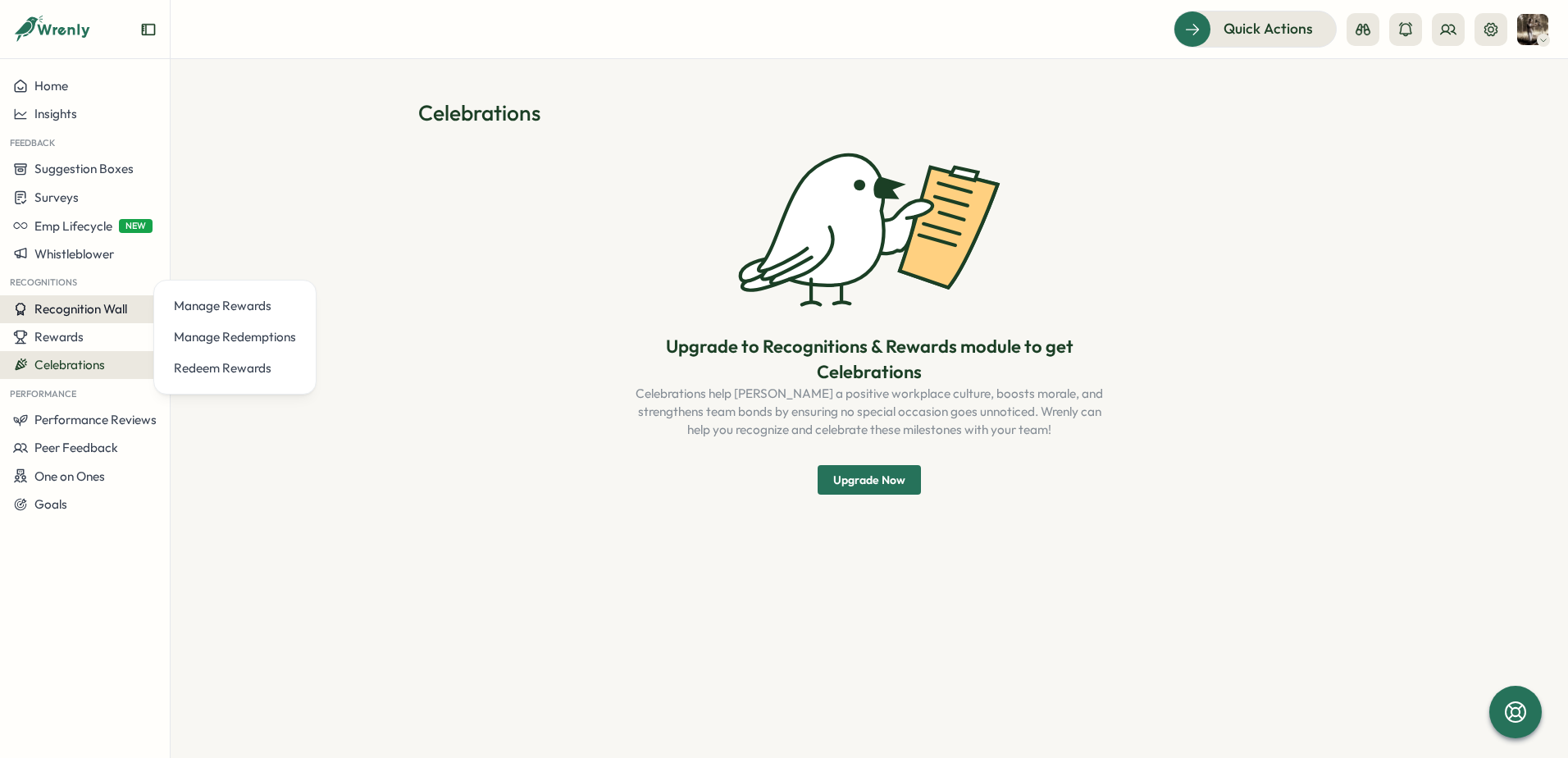
click at [56, 306] on span "Recognition Wall" at bounding box center [81, 309] width 93 height 15
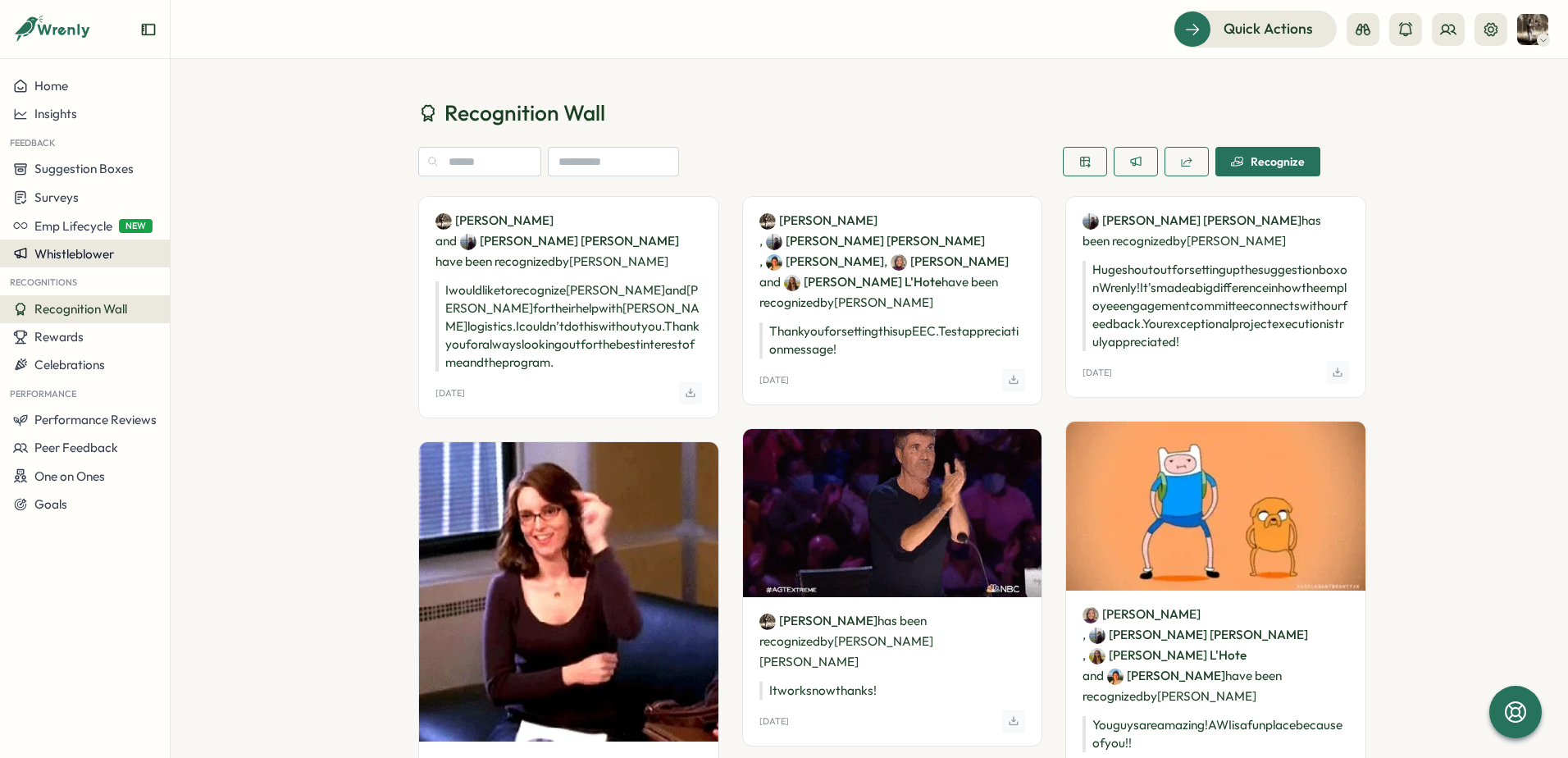
click at [49, 252] on span "Whistleblower" at bounding box center [74, 254] width 79 height 15
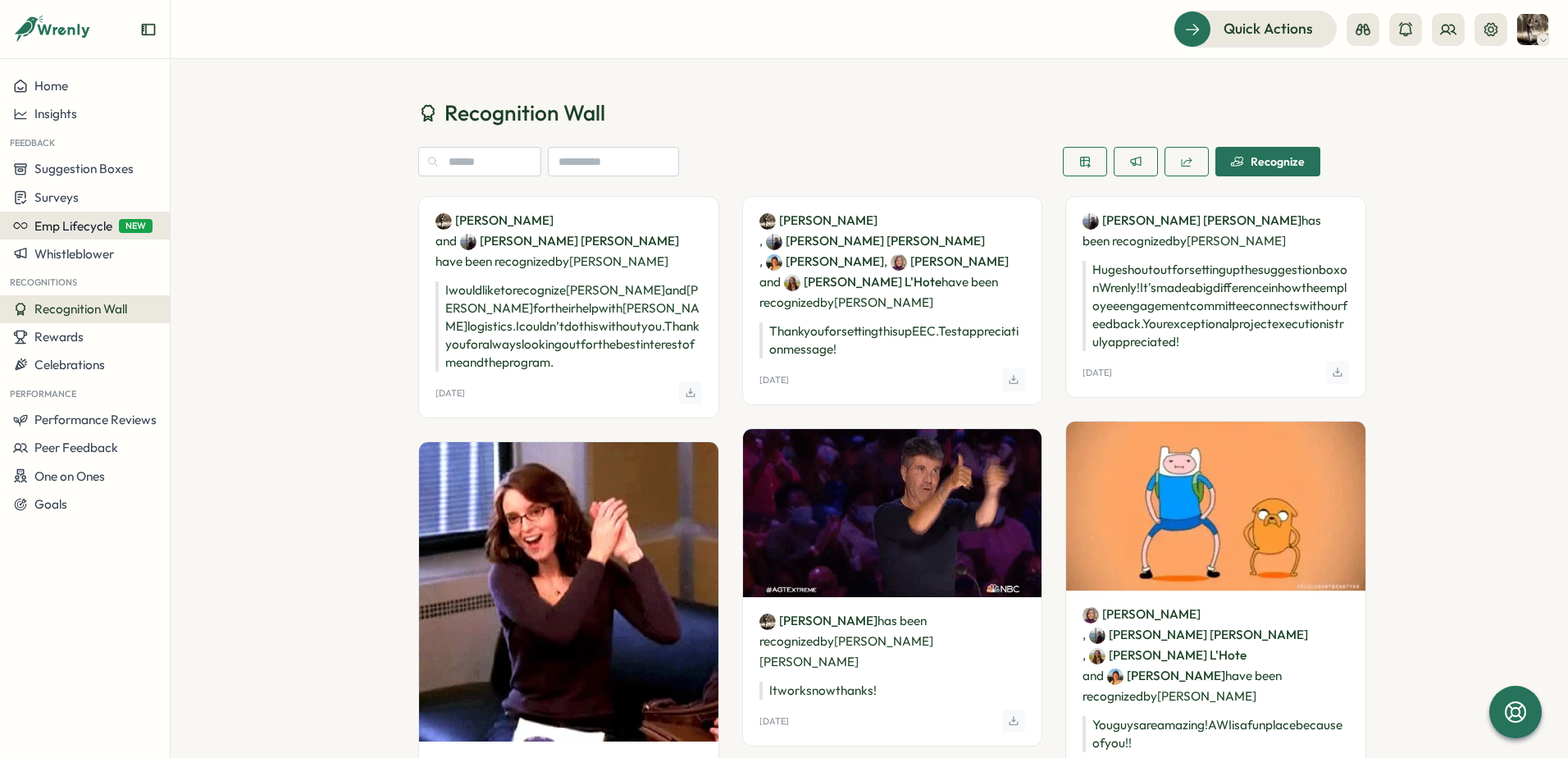
click at [73, 219] on span "Emp Lifecycle" at bounding box center [73, 226] width 78 height 15
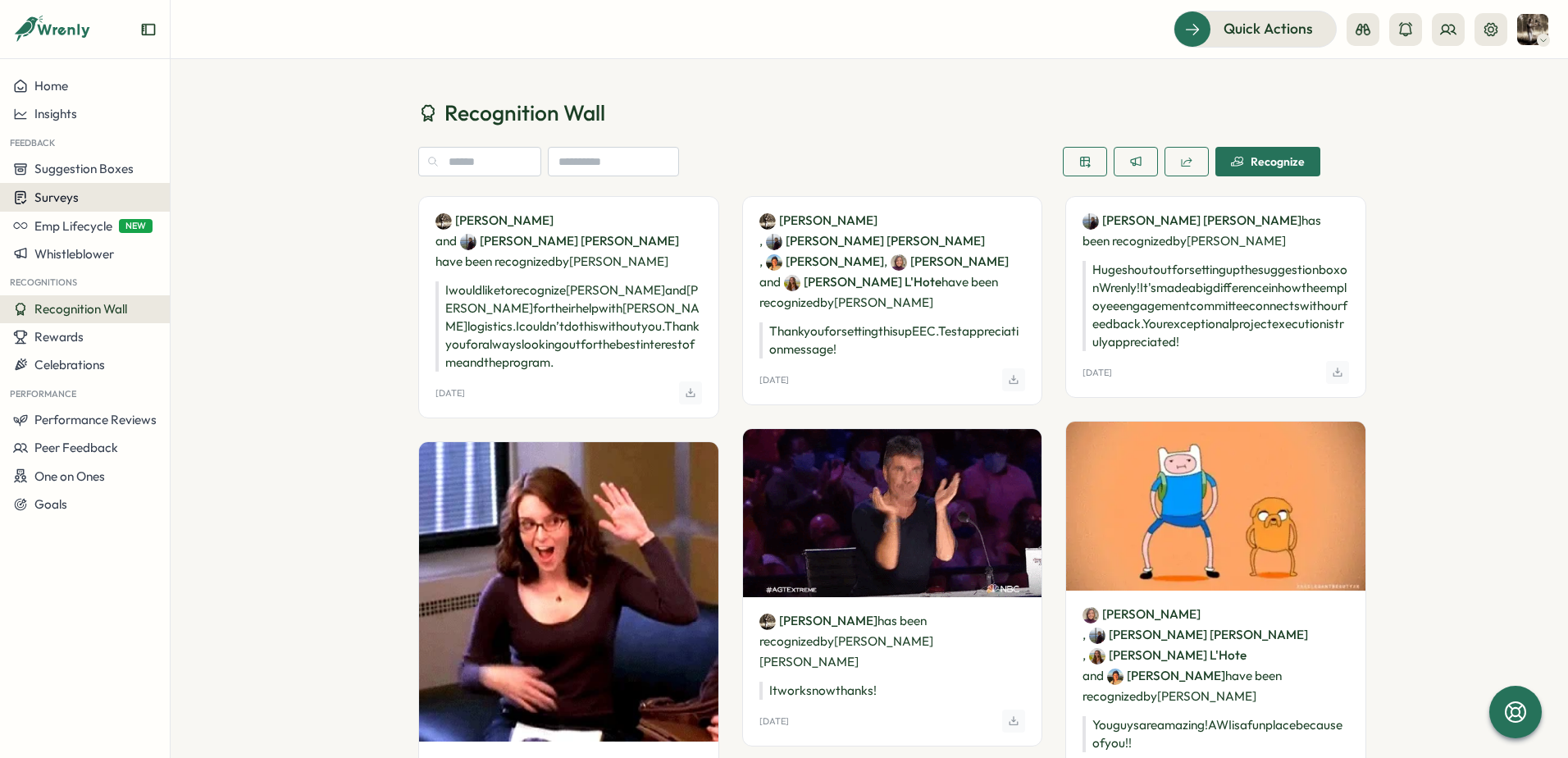
click at [62, 202] on span "Surveys" at bounding box center [57, 198] width 44 height 15
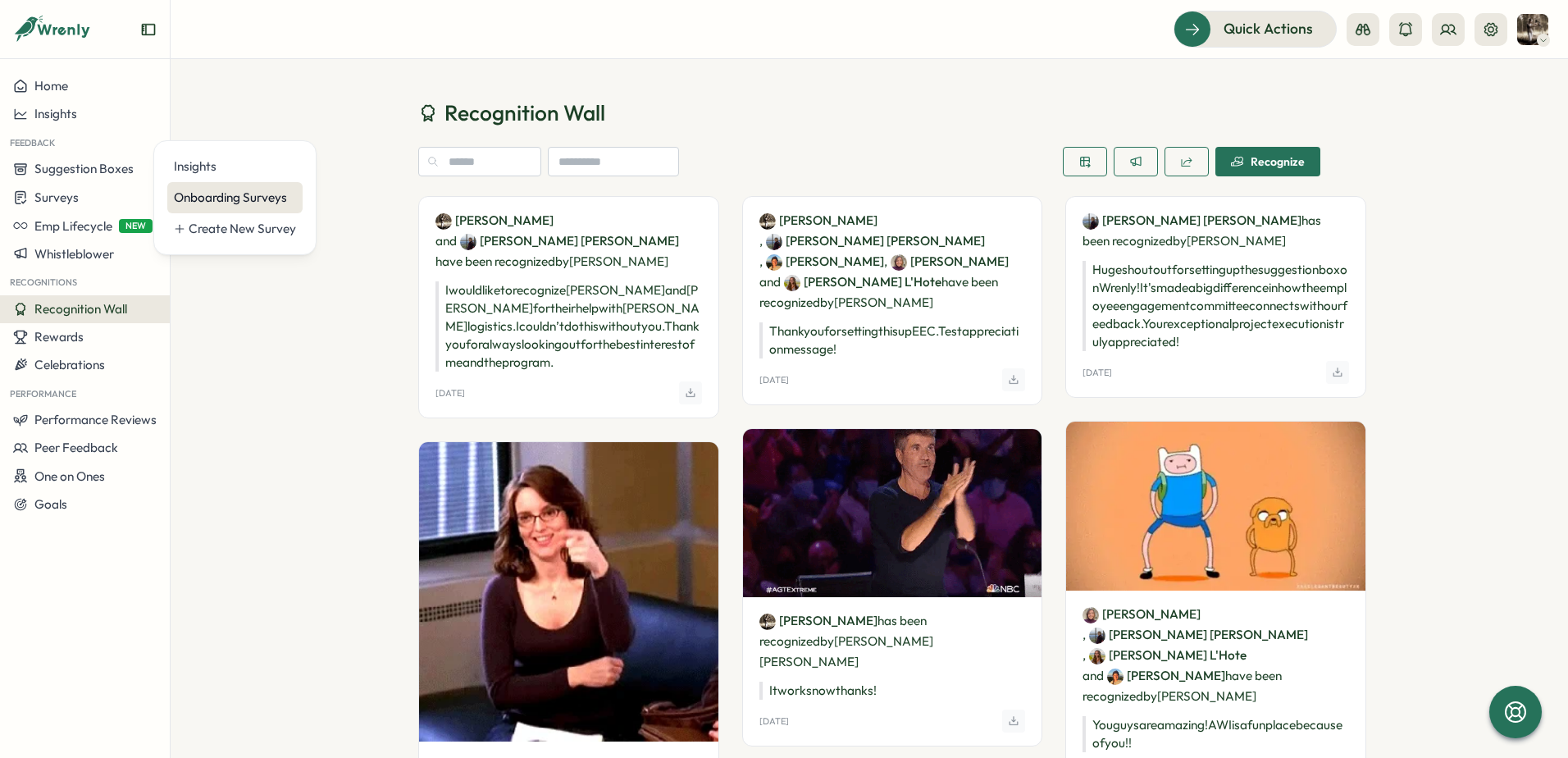
click at [226, 196] on div "Onboarding Surveys" at bounding box center [235, 198] width 122 height 18
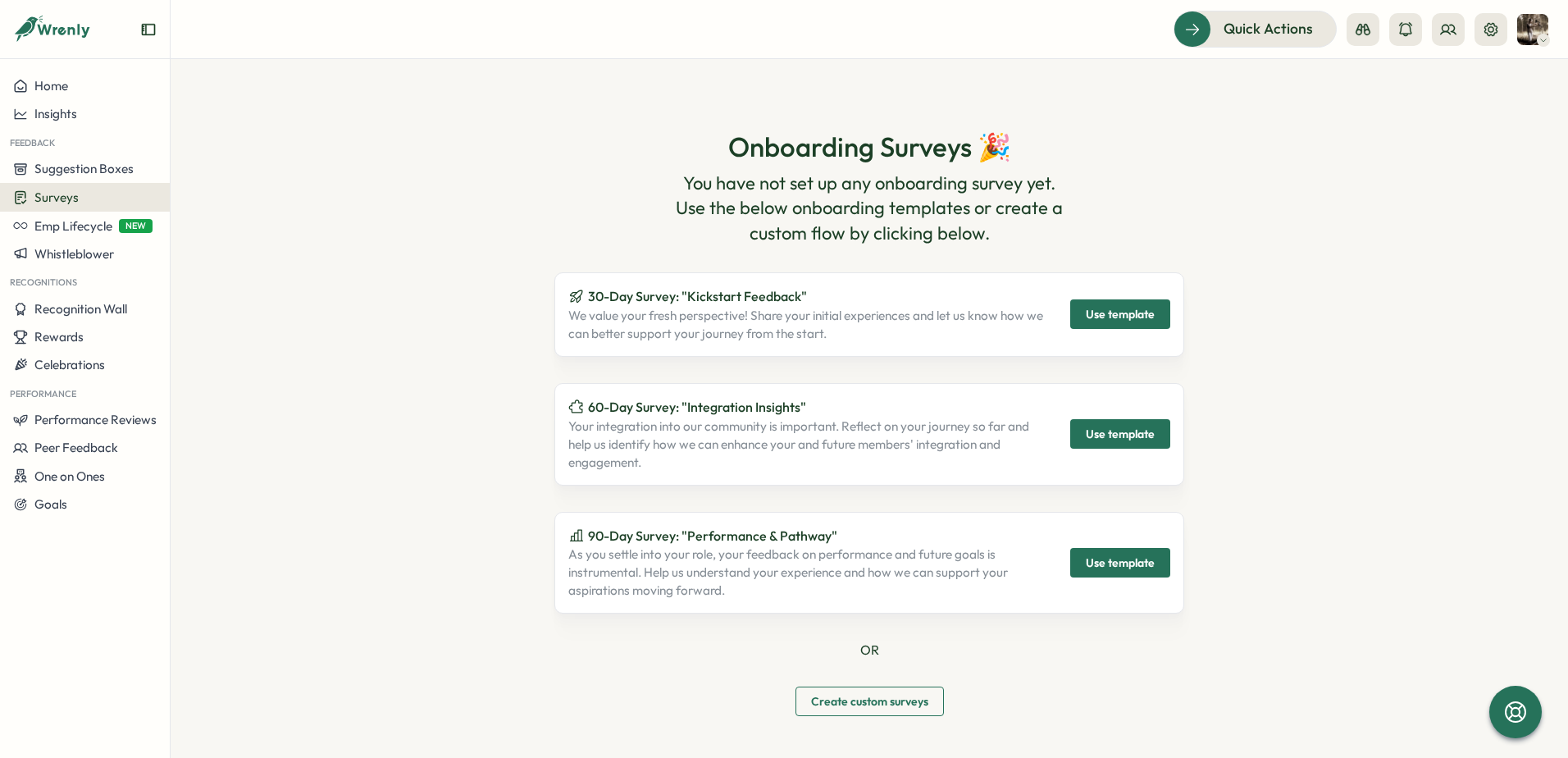
click at [743, 567] on p "As you settle into your role, your feedback on performance and future goals is …" at bounding box center [810, 572] width 483 height 54
click at [44, 95] on button "Home" at bounding box center [84, 86] width 170 height 28
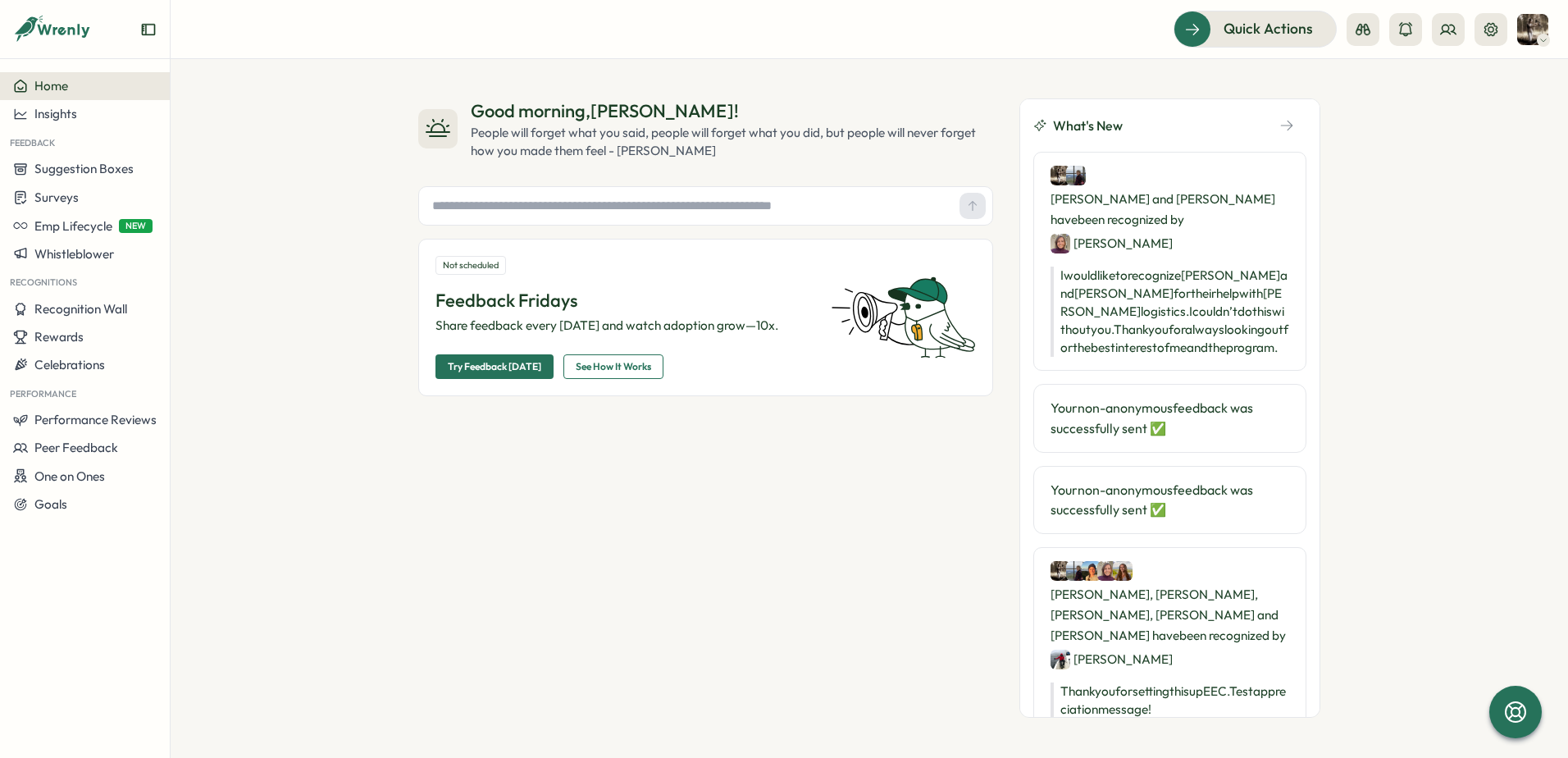
click at [147, 29] on icon "Expand sidebar" at bounding box center [148, 29] width 16 height 16
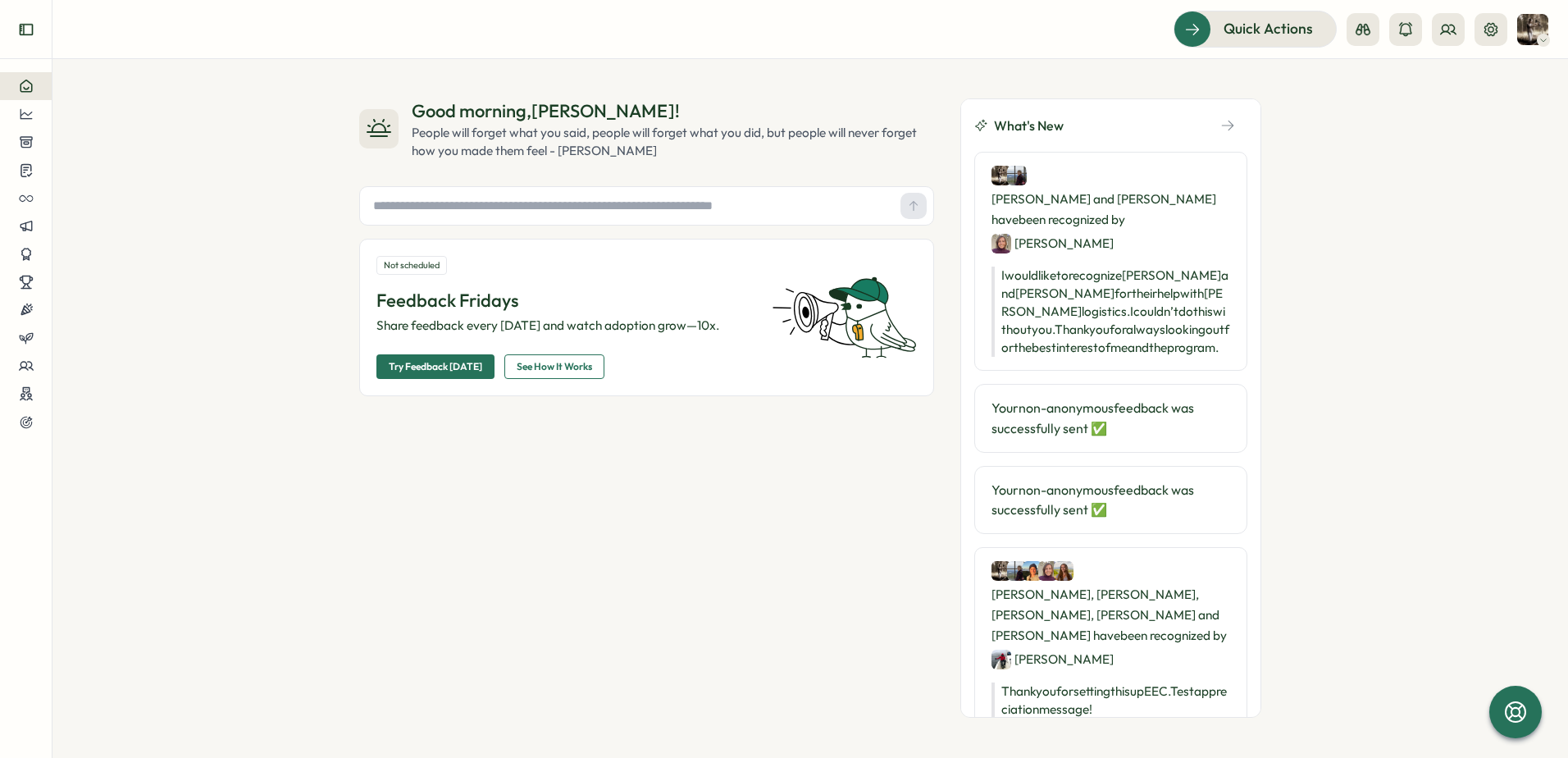
click at [31, 32] on icon "Expand sidebar" at bounding box center [25, 29] width 16 height 16
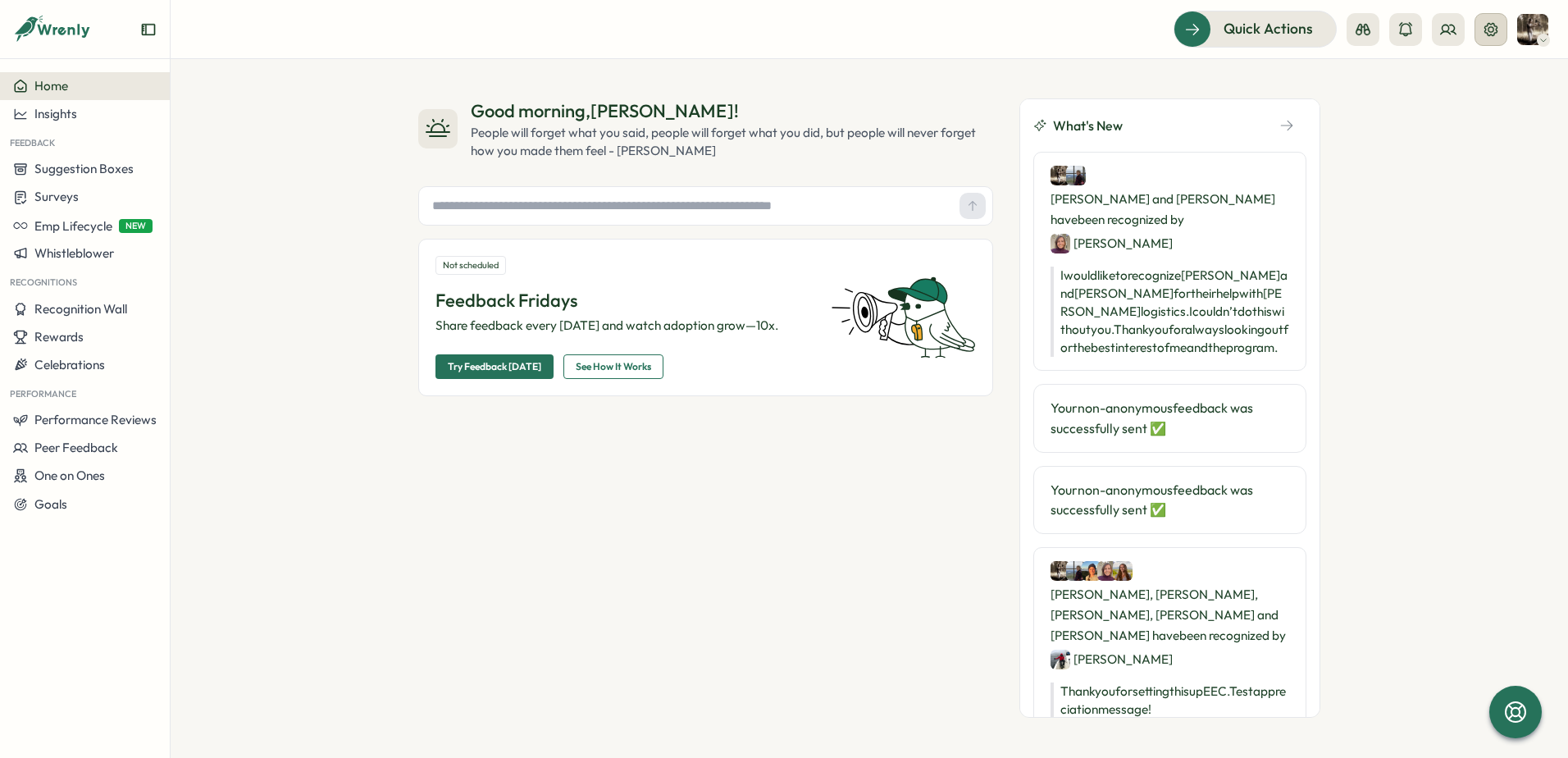
click at [1484, 35] on icon at bounding box center [1490, 29] width 16 height 16
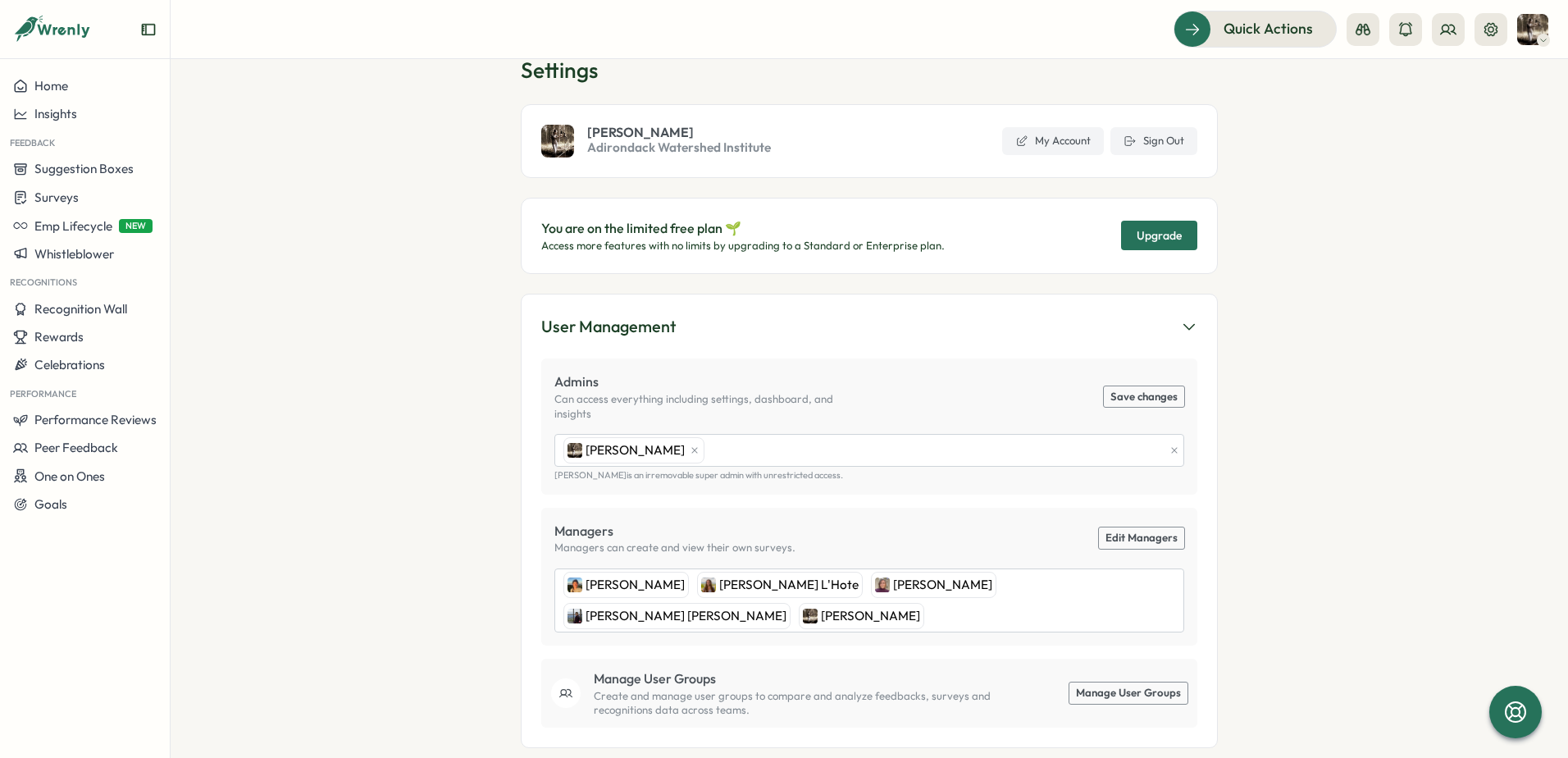
scroll to position [82, 0]
